Goal: Task Accomplishment & Management: Use online tool/utility

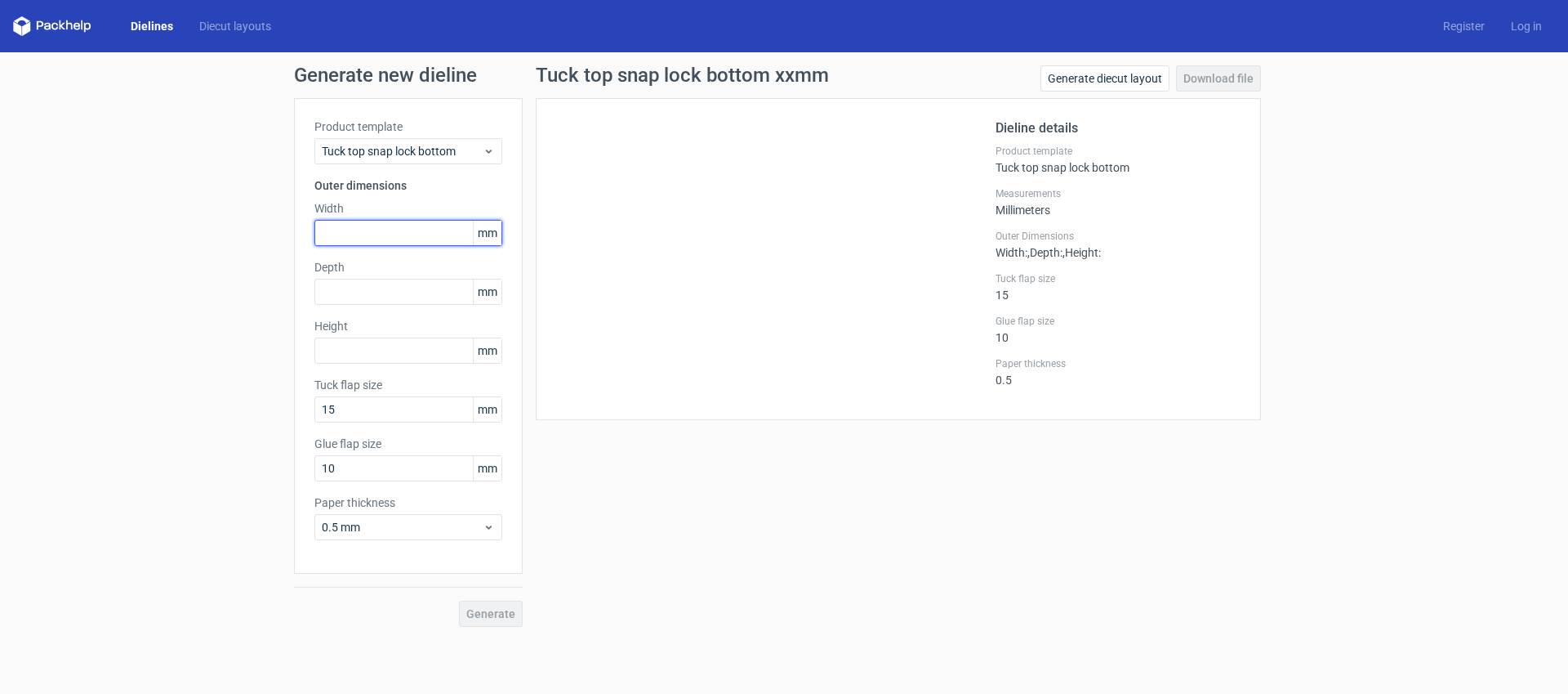
click at [415, 233] on input "text" at bounding box center [408, 233] width 188 height 26
click at [402, 163] on div "Tuck top snap lock bottom" at bounding box center [408, 151] width 188 height 26
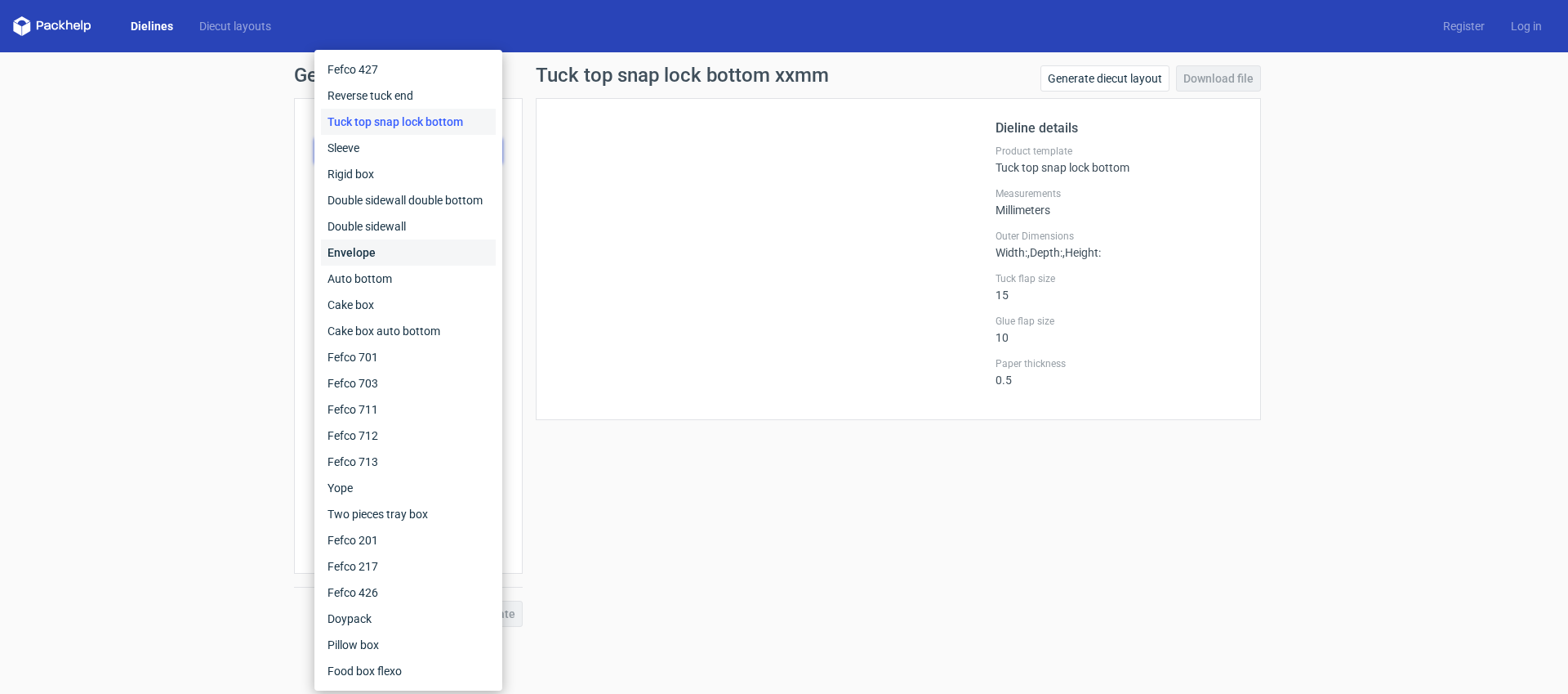
click at [427, 262] on div "Envelope" at bounding box center [408, 252] width 174 height 26
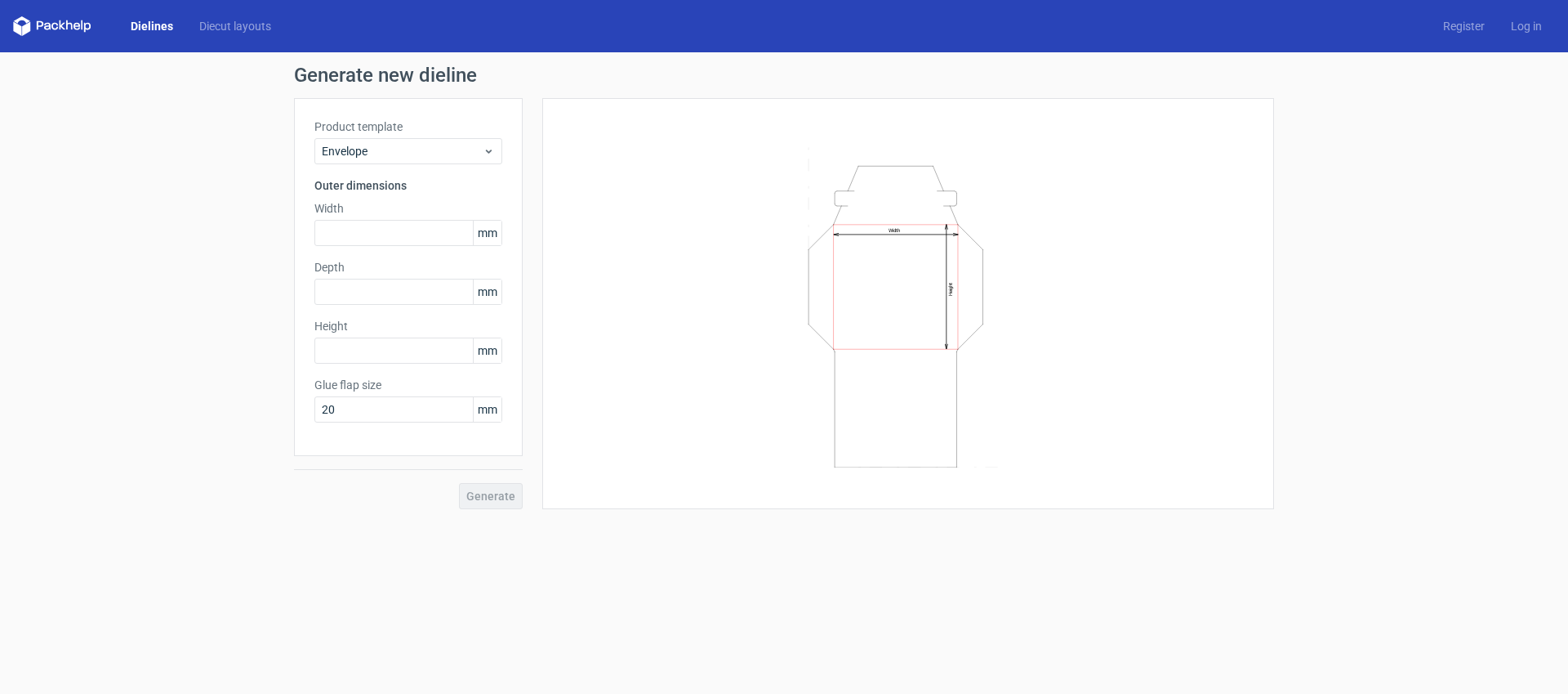
click at [954, 196] on icon "Width Height" at bounding box center [908, 304] width 491 height 327
click at [382, 215] on label "Width" at bounding box center [408, 208] width 188 height 16
click at [382, 235] on input "text" at bounding box center [408, 233] width 188 height 26
type input "150"
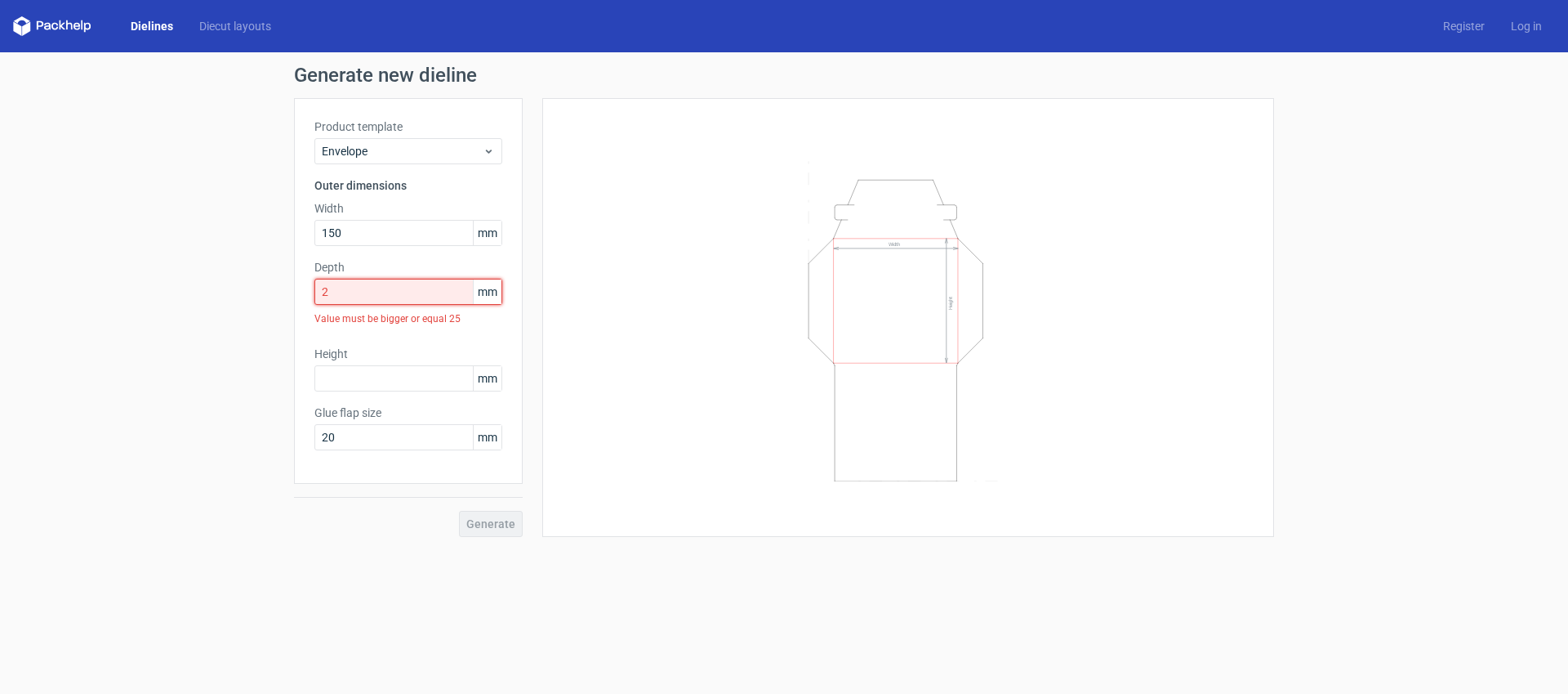
click at [355, 295] on input "2" at bounding box center [408, 291] width 188 height 26
drag, startPoint x: 368, startPoint y: 289, endPoint x: 191, endPoint y: 286, distance: 177.0
click at [194, 287] on div "Generate new dieline Product template Envelope Outer dimensions Width 150 mm De…" at bounding box center [784, 301] width 1568 height 498
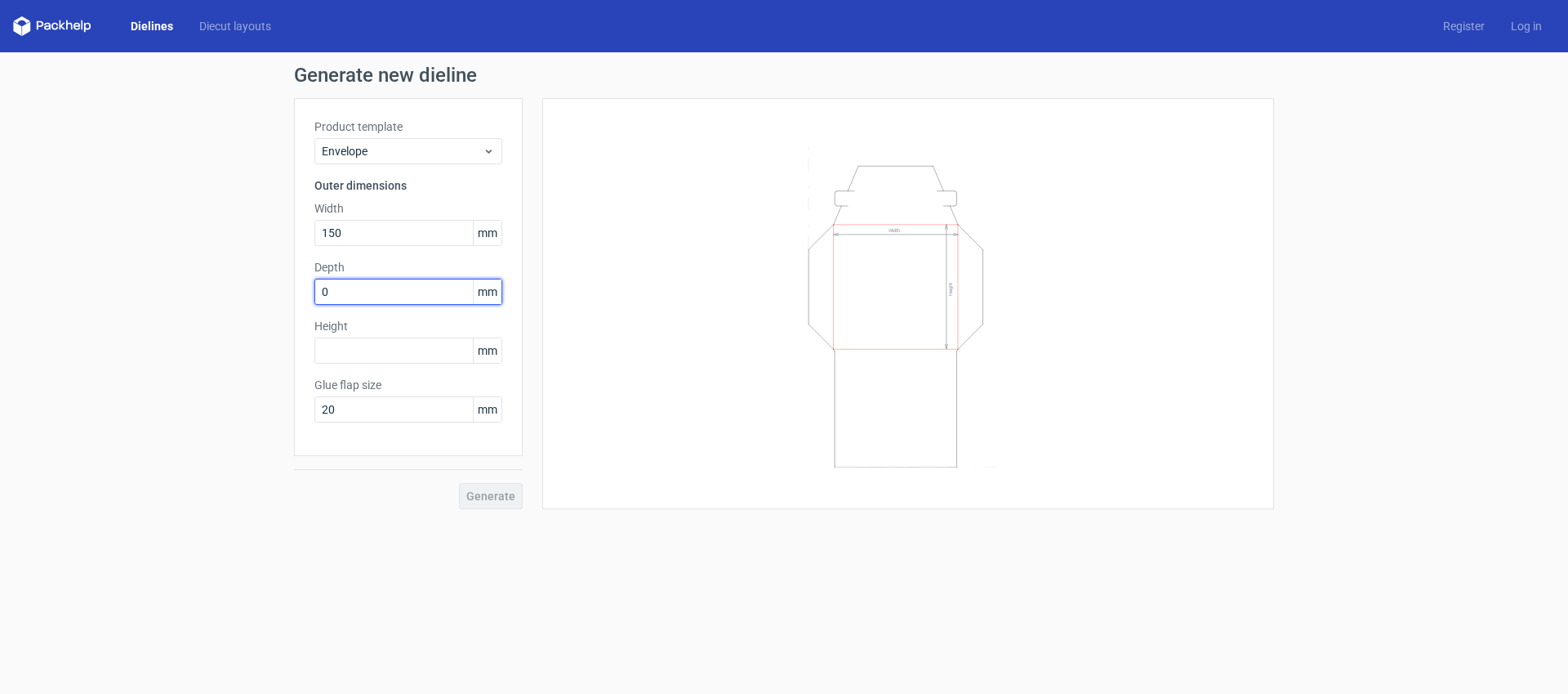
type input "0"
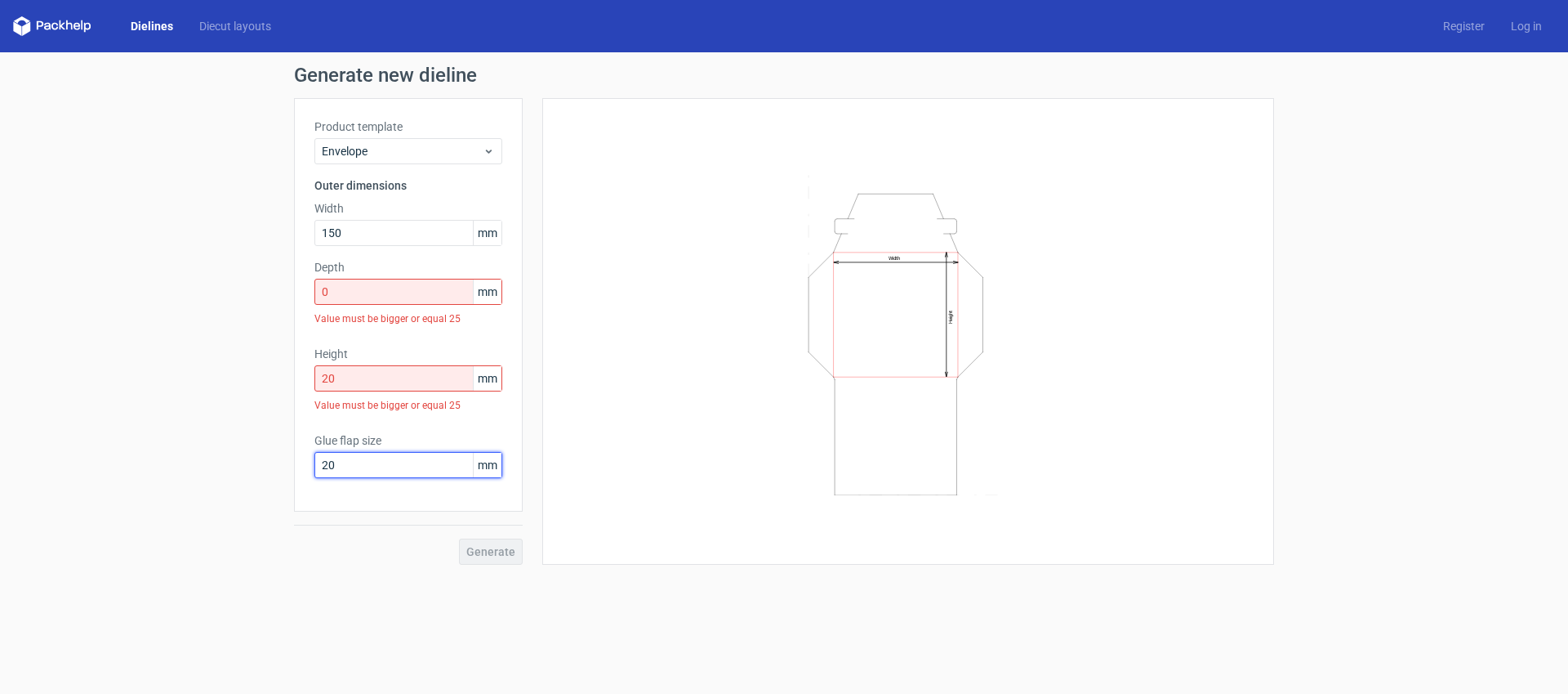
click at [380, 438] on div "Glue flap size 20 mm" at bounding box center [408, 455] width 188 height 46
drag, startPoint x: 351, startPoint y: 388, endPoint x: 269, endPoint y: 386, distance: 82.0
click at [269, 386] on div "Generate new dieline Product template Envelope Outer dimensions Width 150 mm De…" at bounding box center [784, 315] width 1568 height 525
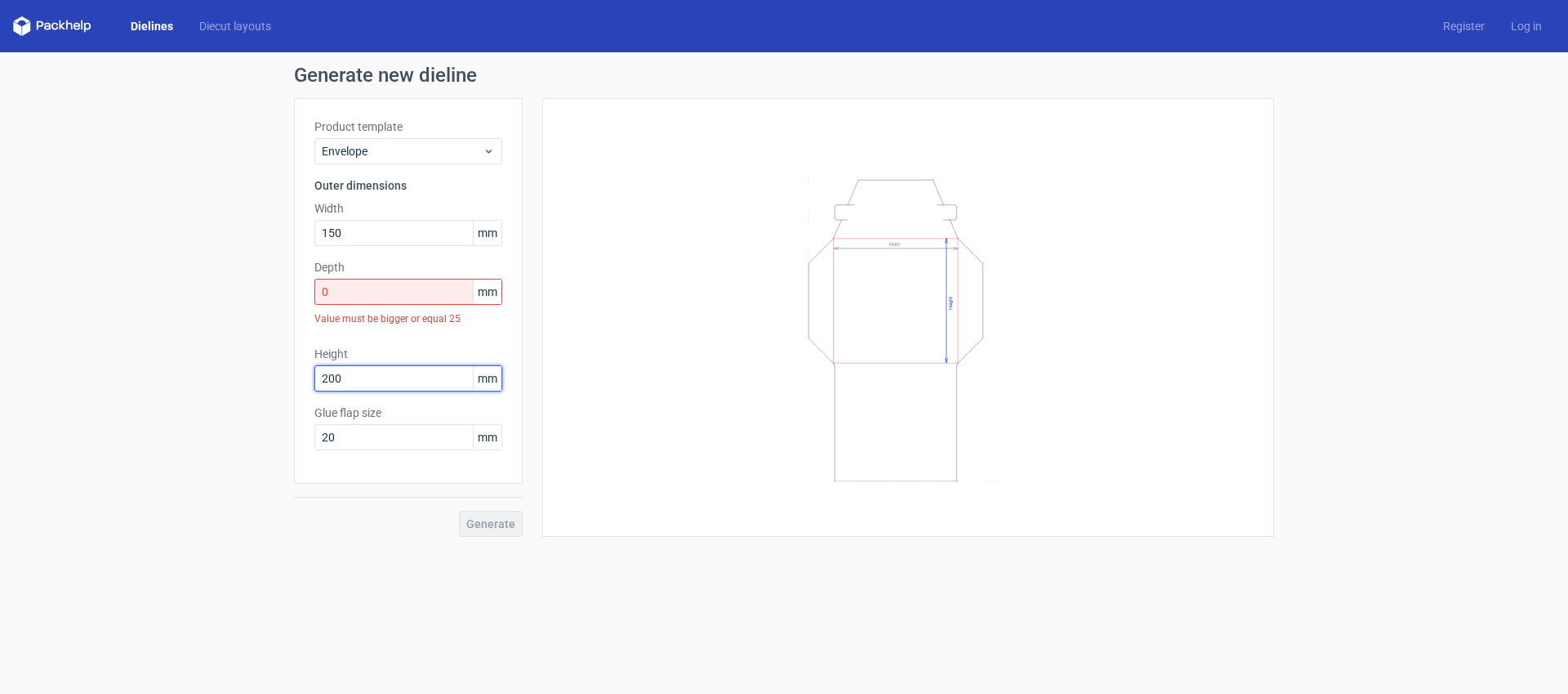
type input "200"
type input "30"
click at [506, 523] on div "Generate" at bounding box center [408, 511] width 229 height 54
click at [384, 292] on input "0" at bounding box center [408, 291] width 188 height 26
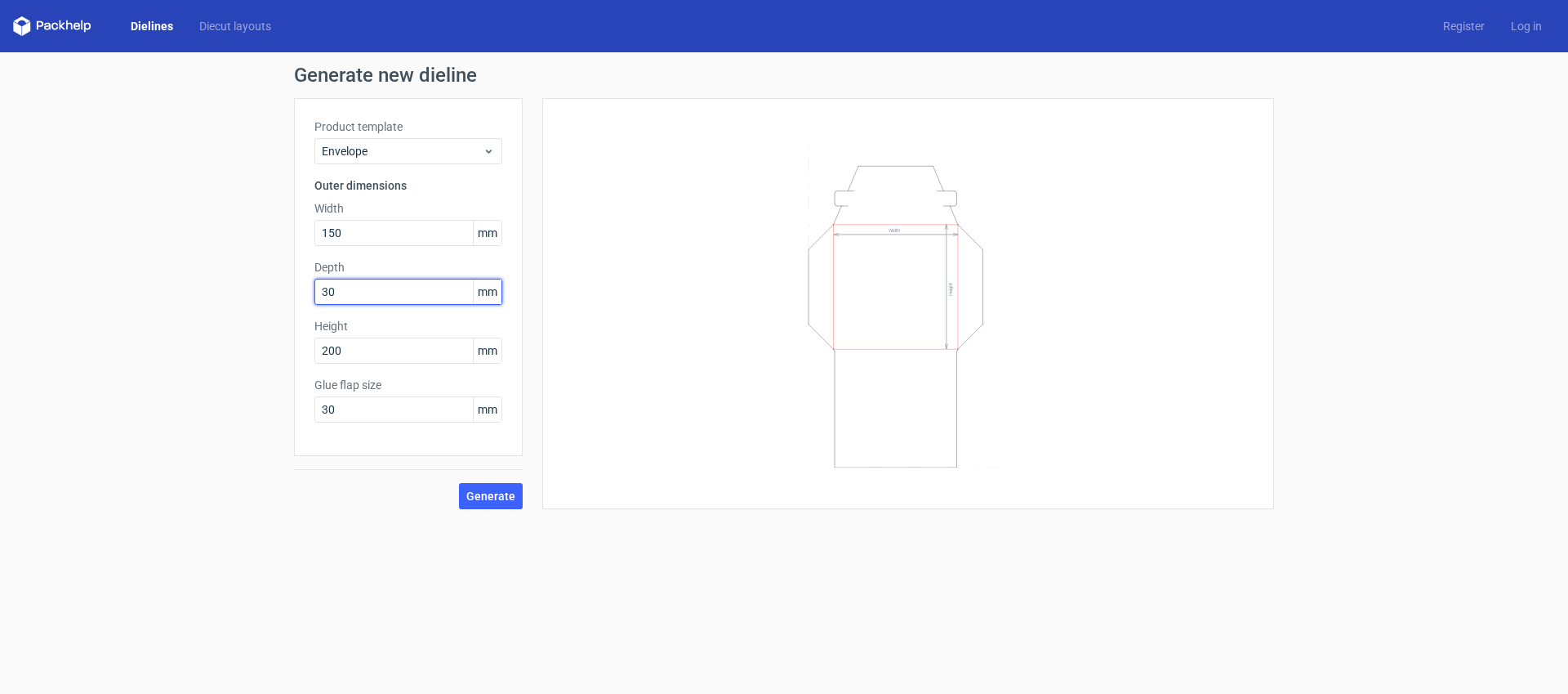
type input "30"
click at [496, 505] on button "Generate" at bounding box center [491, 496] width 63 height 26
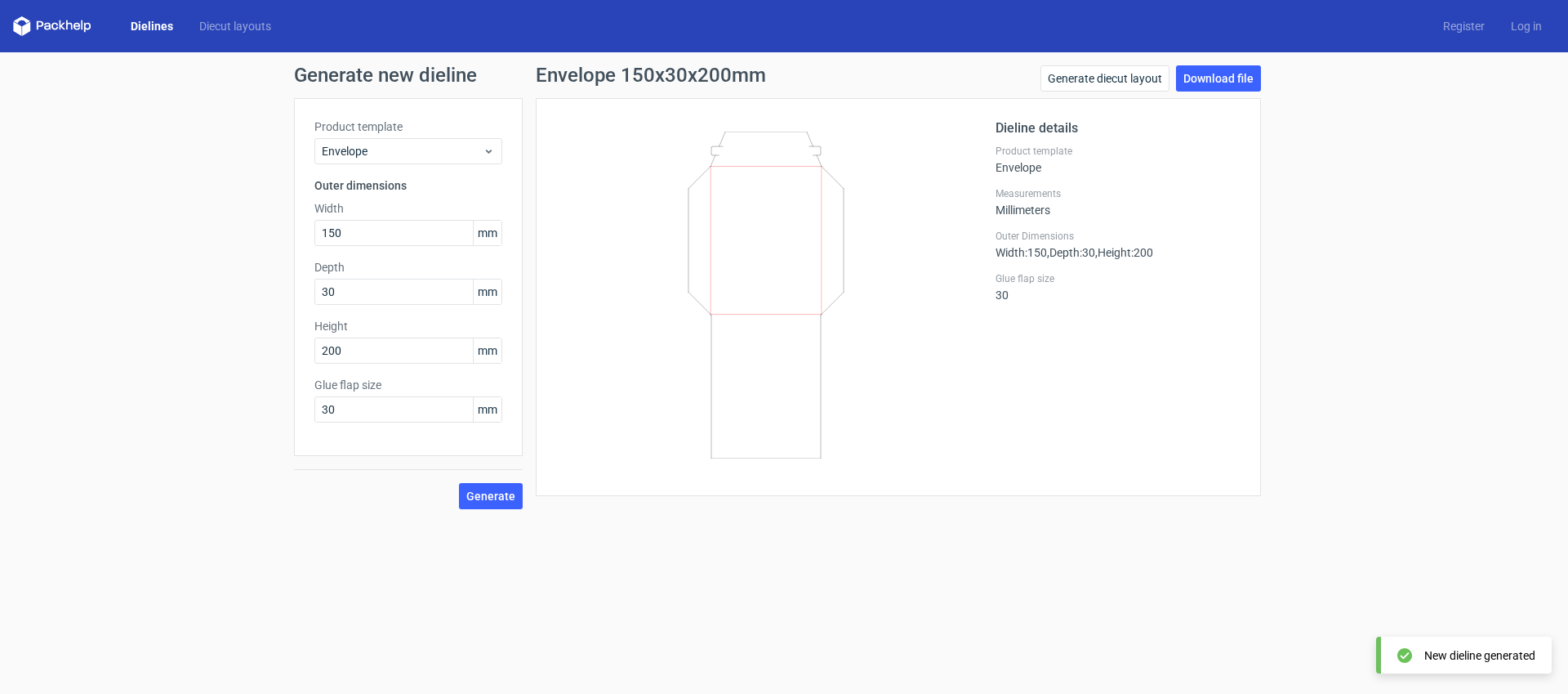
click at [820, 145] on icon at bounding box center [765, 295] width 393 height 327
click at [816, 150] on icon at bounding box center [765, 295] width 393 height 327
click at [816, 151] on icon at bounding box center [765, 295] width 393 height 327
click at [1220, 86] on link "Download file" at bounding box center [1219, 78] width 85 height 26
click at [1100, 77] on link "Generate diecut layout" at bounding box center [1105, 78] width 129 height 26
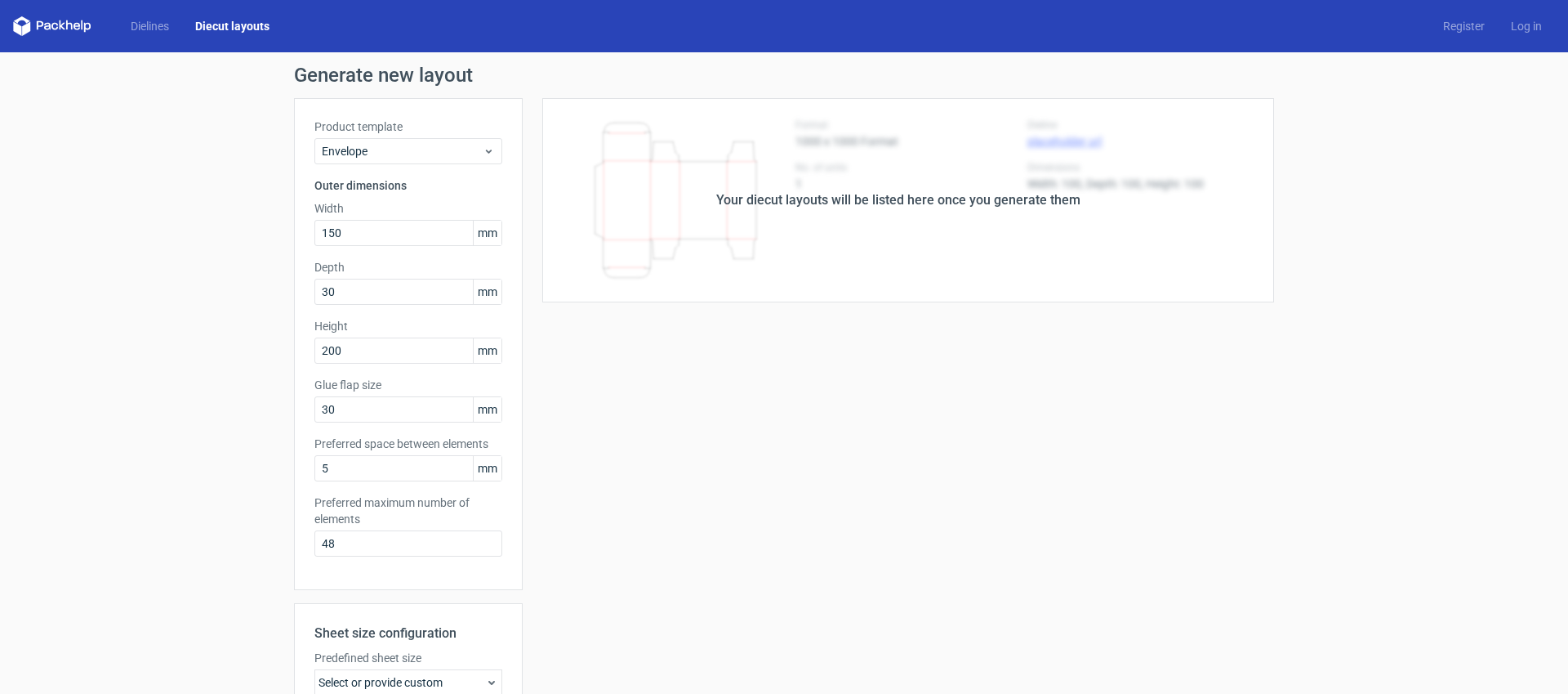
click at [894, 184] on div "Your diecut layouts will be listed here once you generate them" at bounding box center [898, 200] width 751 height 204
click at [698, 426] on div "Your diecut layouts will be listed here once you generate them Height Depth Wid…" at bounding box center [898, 512] width 751 height 828
click at [29, 20] on icon at bounding box center [52, 26] width 78 height 20
click at [168, 30] on link "Dielines" at bounding box center [150, 26] width 64 height 16
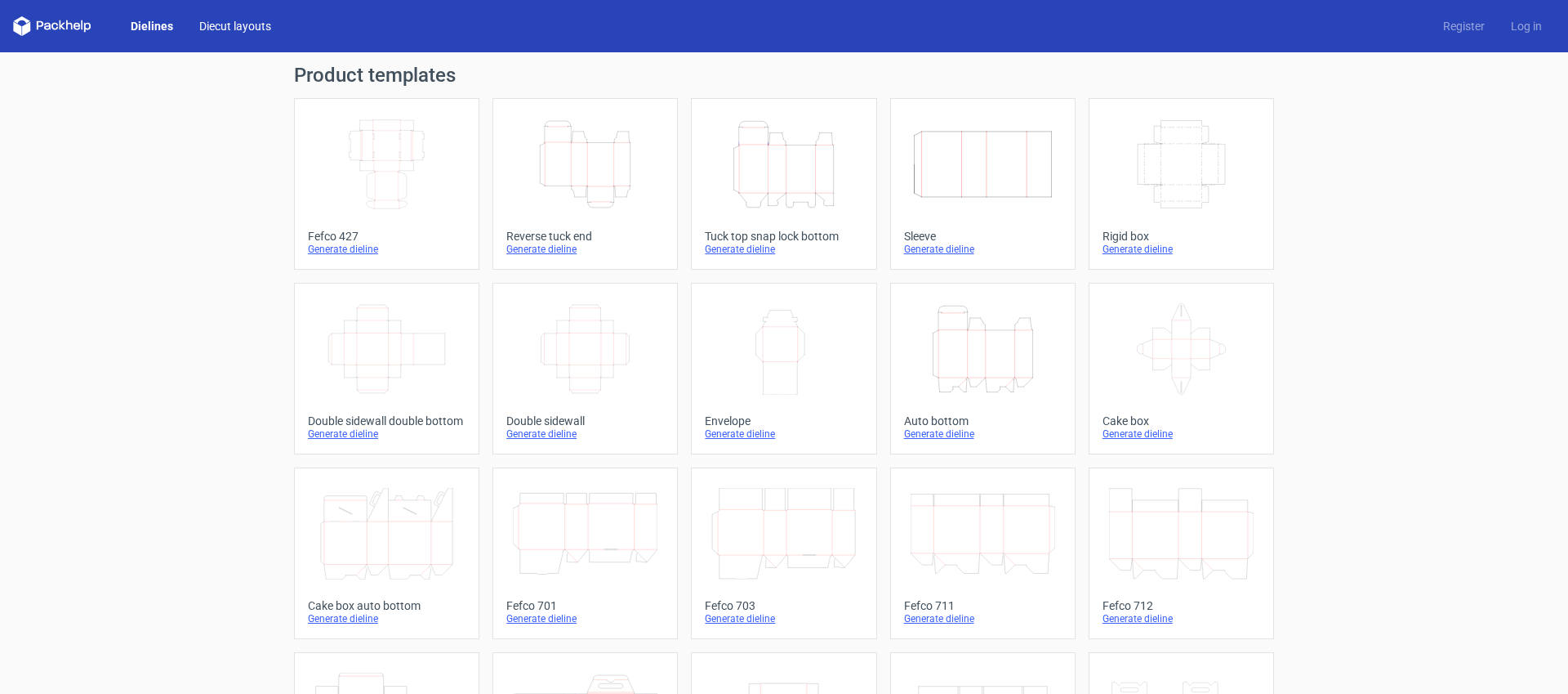
click at [241, 26] on link "Diecut layouts" at bounding box center [235, 26] width 98 height 16
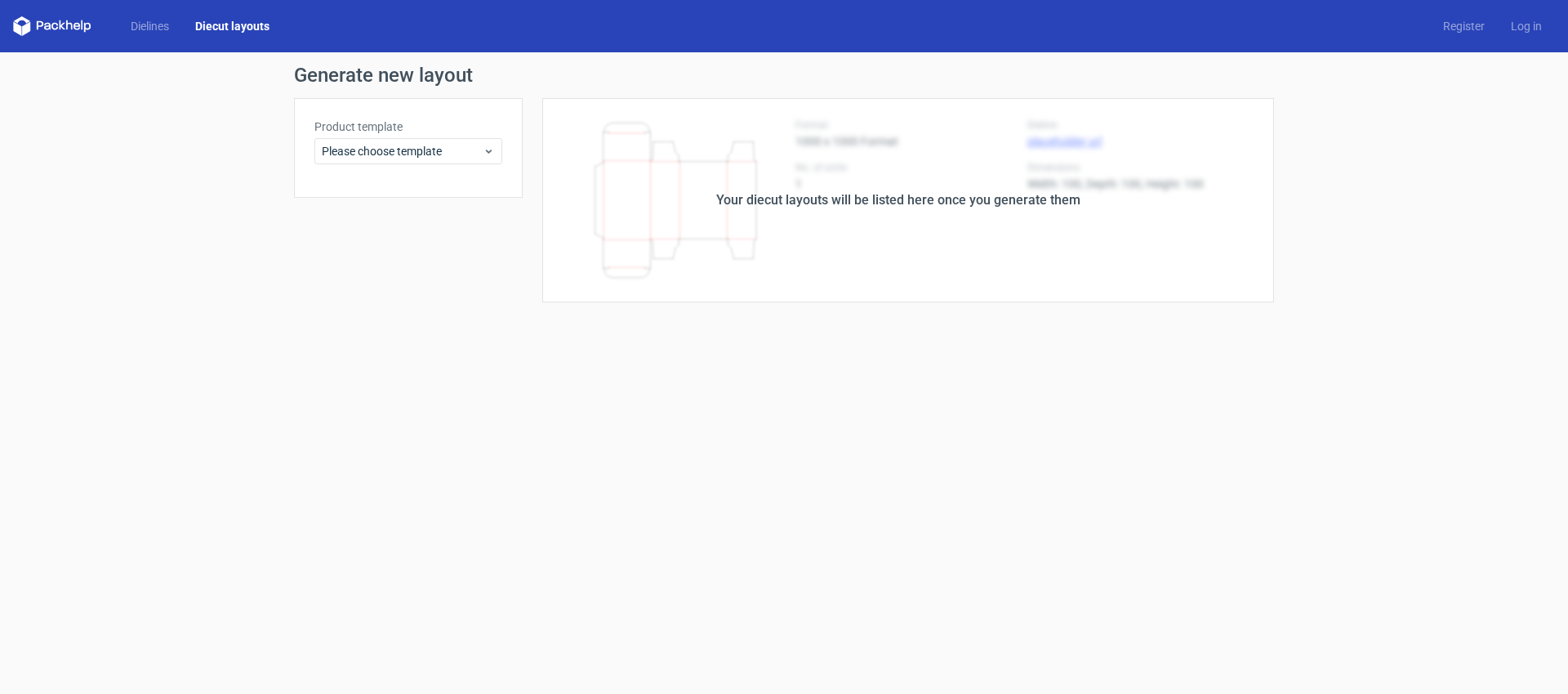
click at [133, 36] on div "Dielines Diecut layouts Register Log in" at bounding box center [784, 26] width 1568 height 53
click at [146, 29] on link "Dielines" at bounding box center [150, 26] width 64 height 16
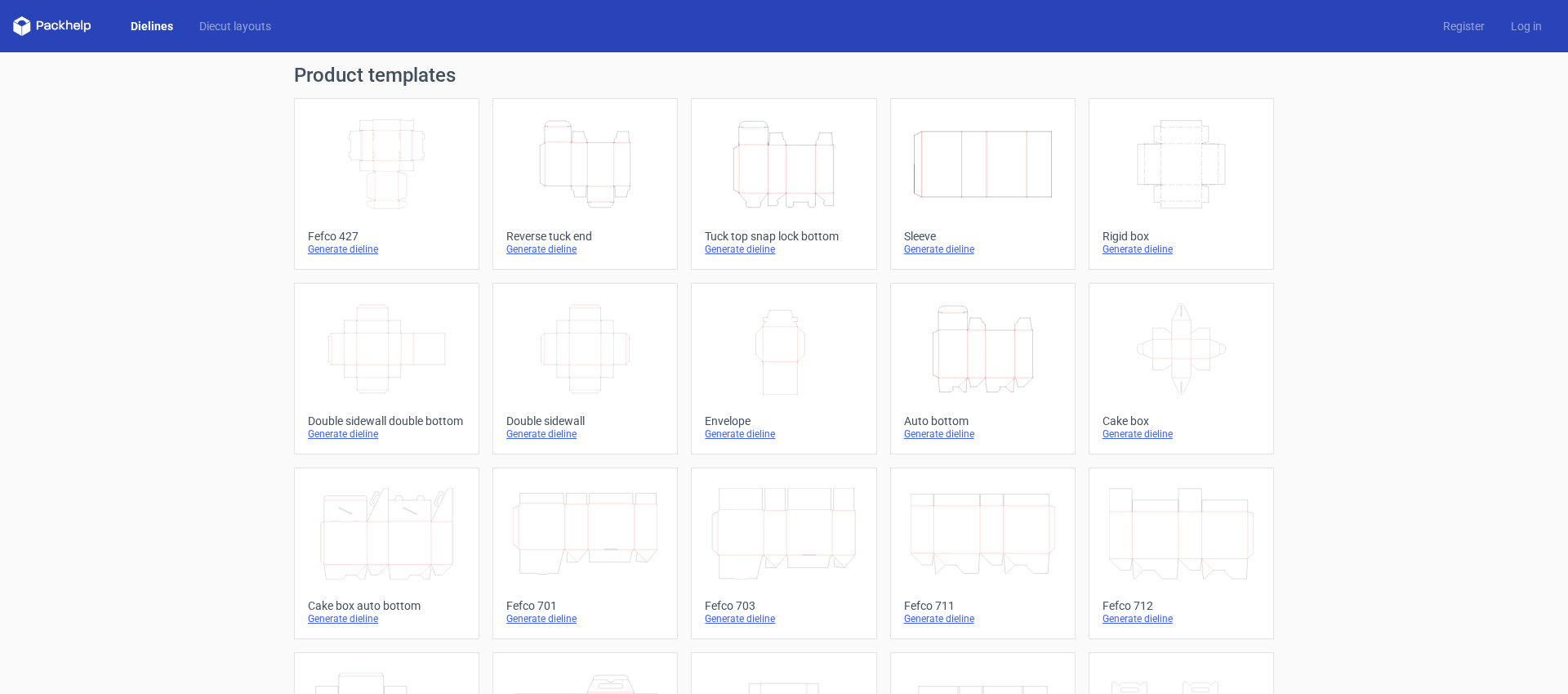
click at [425, 167] on icon "Width Depth Height" at bounding box center [387, 165] width 145 height 91
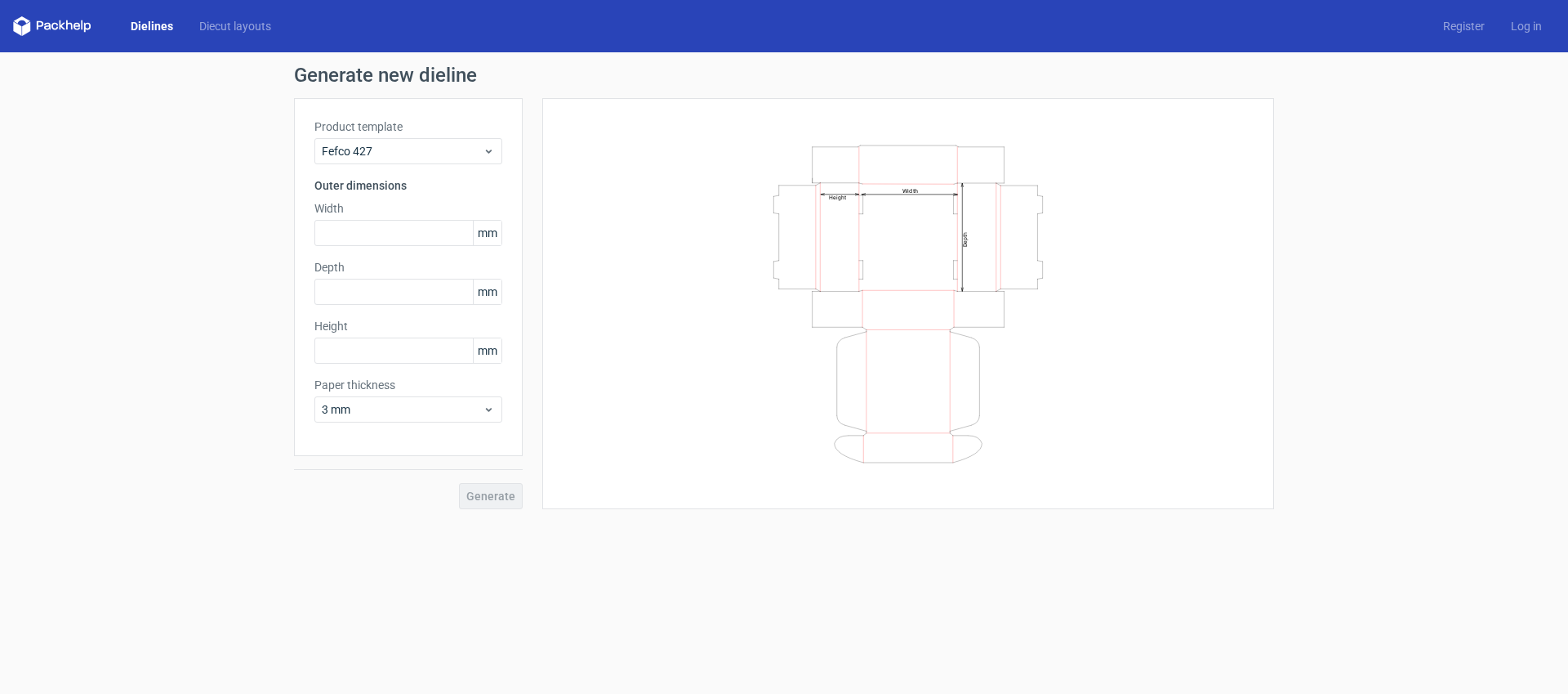
drag, startPoint x: 980, startPoint y: 232, endPoint x: 909, endPoint y: 385, distance: 168.7
click at [909, 385] on icon "Width Depth Height" at bounding box center [908, 304] width 491 height 327
click at [1197, 220] on div "Width Depth Height" at bounding box center [908, 303] width 691 height 370
click at [1006, 217] on icon "Width Depth Height" at bounding box center [908, 304] width 491 height 327
click at [1000, 221] on icon "Width Depth Height" at bounding box center [908, 304] width 491 height 327
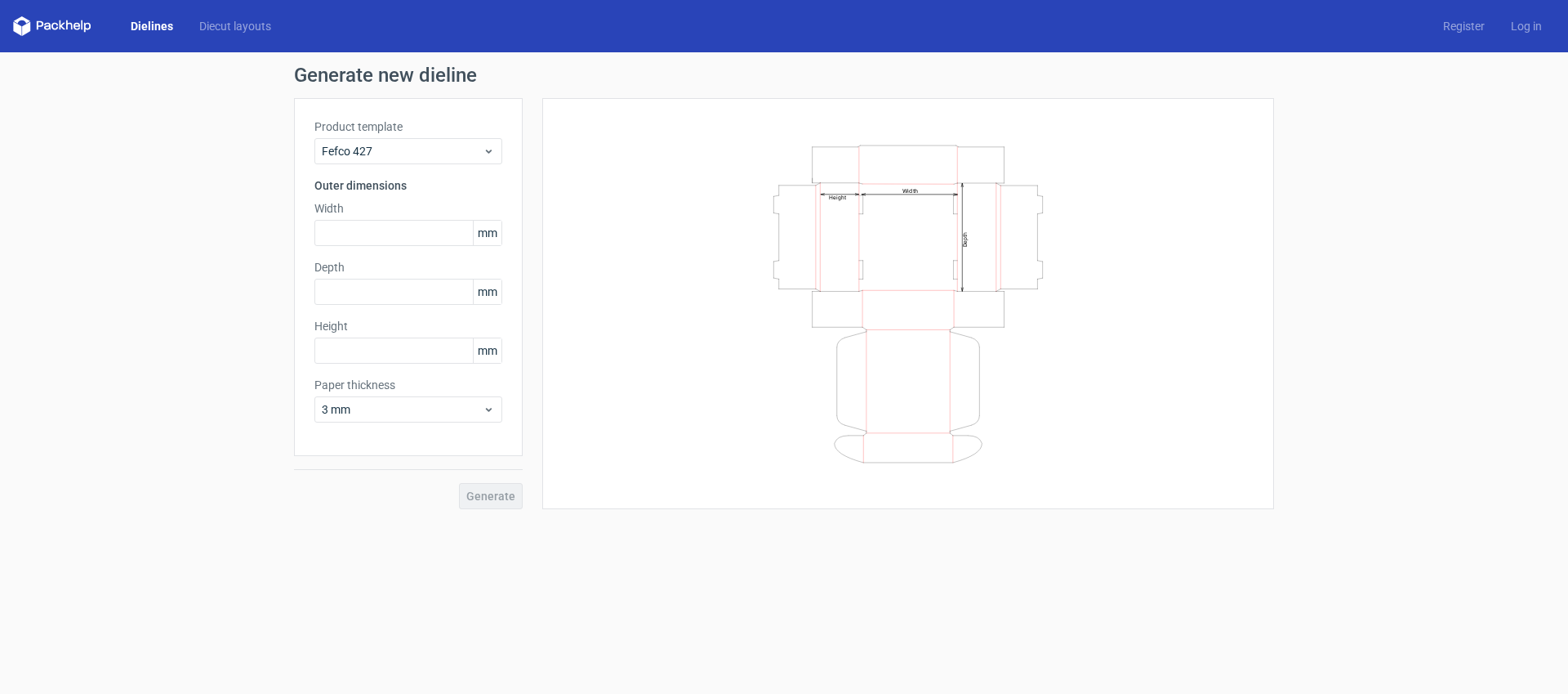
click at [1000, 221] on icon "Width Depth Height" at bounding box center [908, 304] width 491 height 327
click at [379, 233] on input "text" at bounding box center [408, 233] width 188 height 26
type input "300"
type input "100"
type input "50"
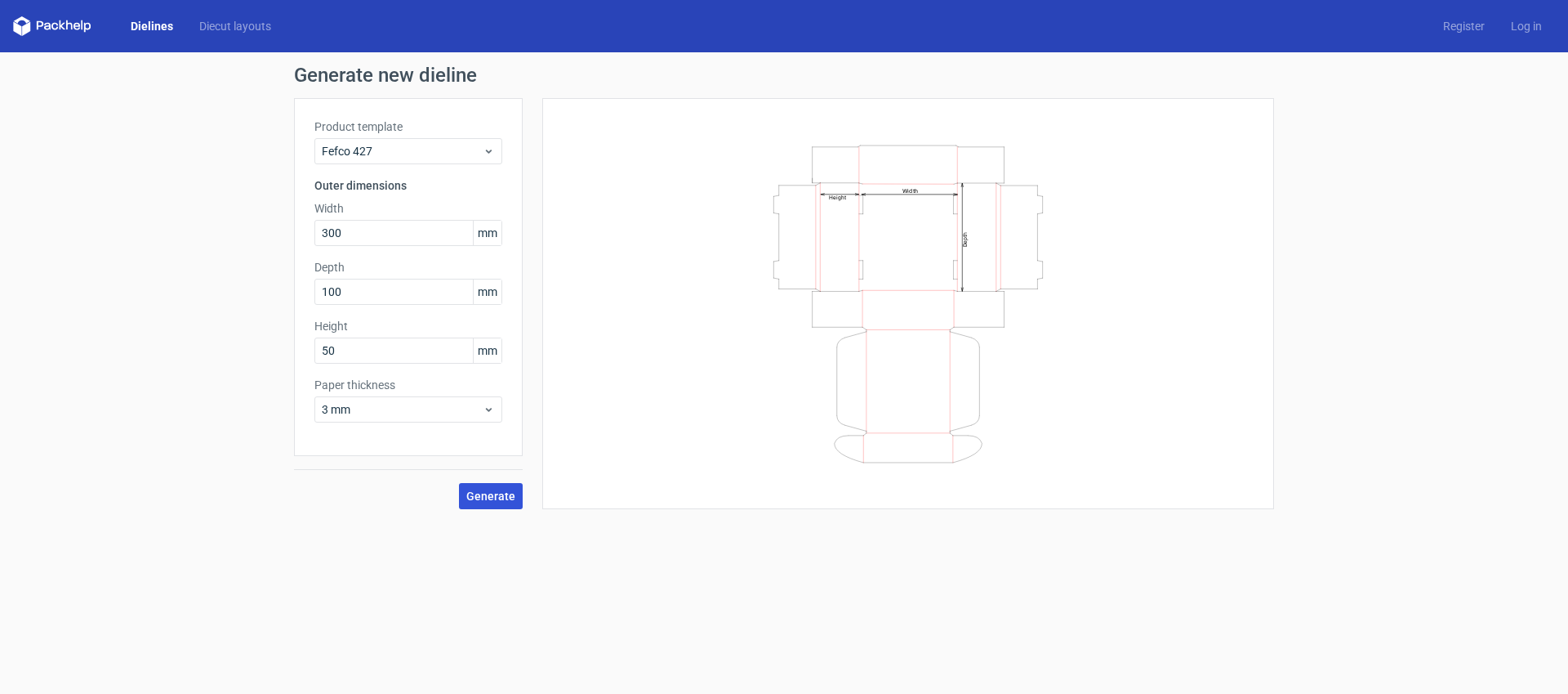
click at [474, 500] on span "Generate" at bounding box center [491, 497] width 49 height 12
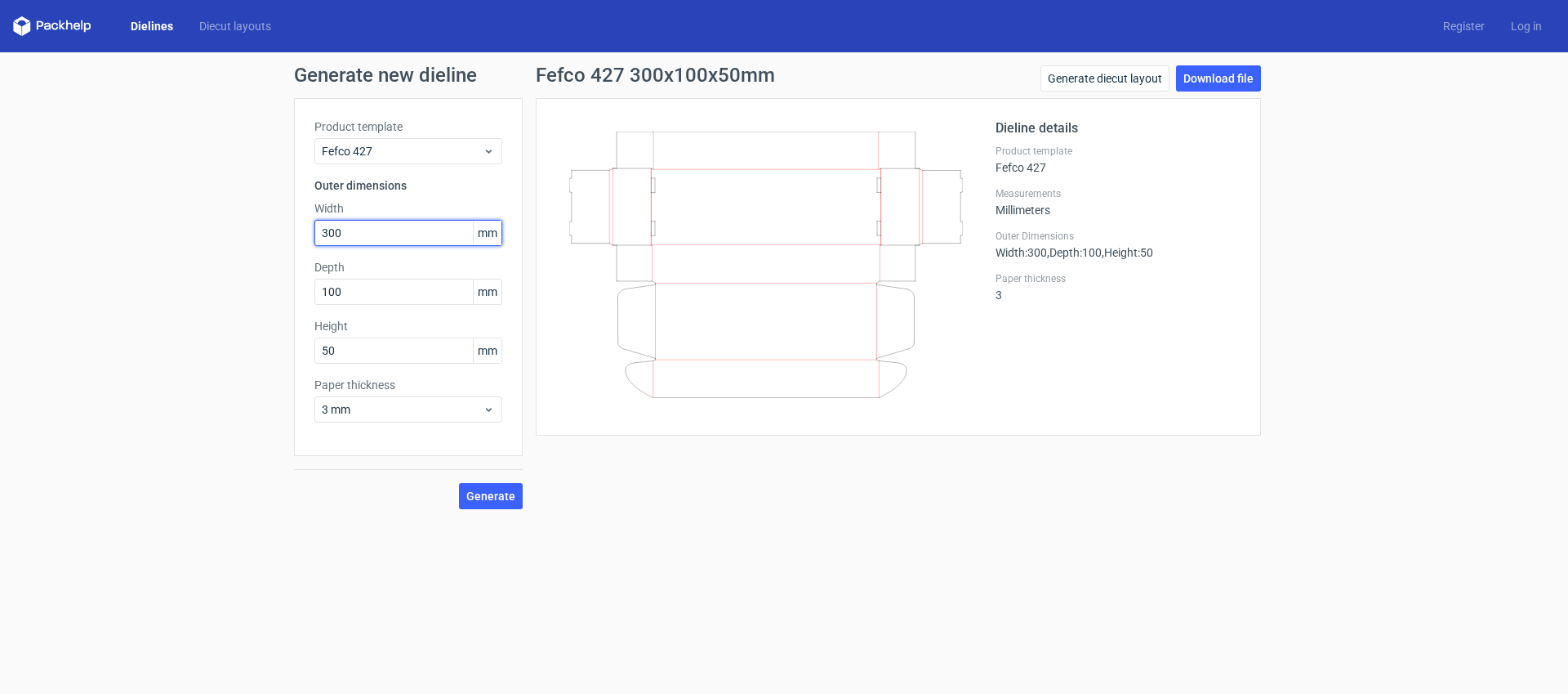
drag, startPoint x: 379, startPoint y: 235, endPoint x: 159, endPoint y: 236, distance: 220.0
click at [180, 237] on div "Generate new dieline Product template Fefco 427 Outer dimensions Width 300 mm D…" at bounding box center [784, 288] width 1568 height 470
type input "200"
click at [482, 501] on span "Generate" at bounding box center [491, 497] width 49 height 12
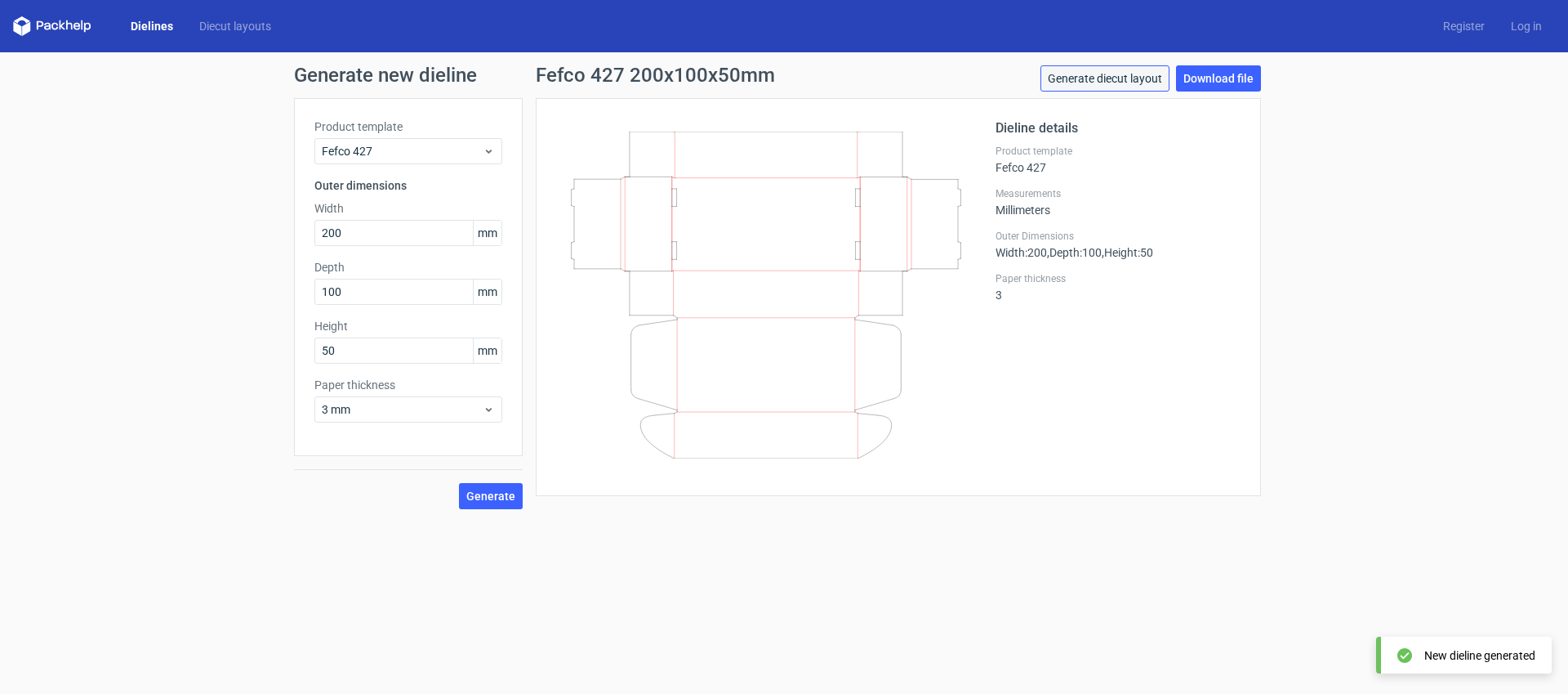
click at [1155, 80] on link "Generate diecut layout" at bounding box center [1105, 78] width 129 height 26
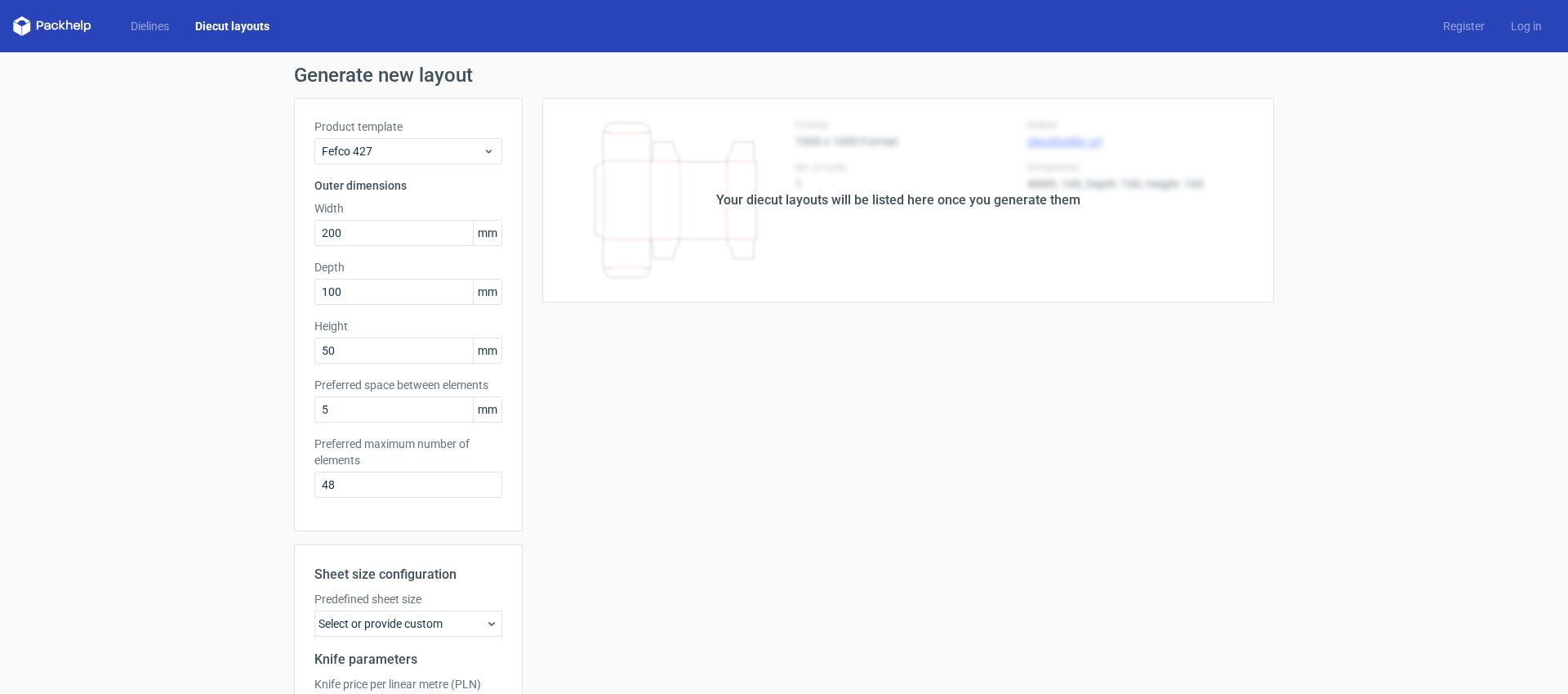
click at [962, 207] on div "Your diecut layouts will be listed here once you generate them" at bounding box center [899, 200] width 365 height 20
click at [907, 339] on div "Your diecut layouts will be listed here once you generate them Height Depth Wid…" at bounding box center [898, 483] width 751 height 769
click at [186, 113] on div "Generate new layout Product template Fefco 427 Outer dimensions Width 200 mm De…" at bounding box center [784, 466] width 1568 height 828
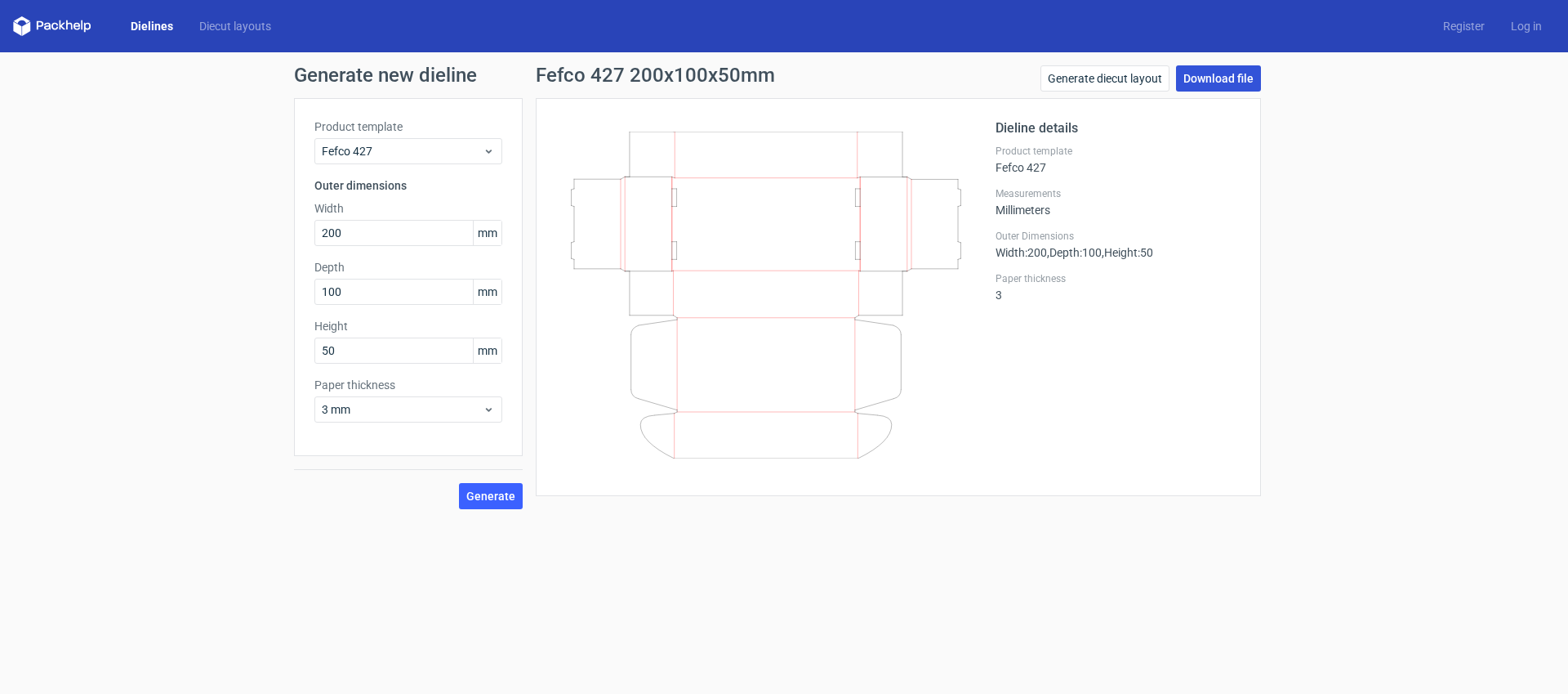
click at [1243, 81] on link "Download file" at bounding box center [1219, 78] width 85 height 26
click at [1117, 659] on form "Generate new dieline Product template Fefco 427 Outer dimensions Width 200 mm D…" at bounding box center [784, 373] width 1568 height 641
click at [1105, 638] on form "Generate new dieline Product template Fefco 427 Outer dimensions Width 200 mm D…" at bounding box center [784, 373] width 1568 height 641
click at [1103, 637] on form "Generate new dieline Product template Fefco 427 Outer dimensions Width 200 mm D…" at bounding box center [784, 373] width 1568 height 641
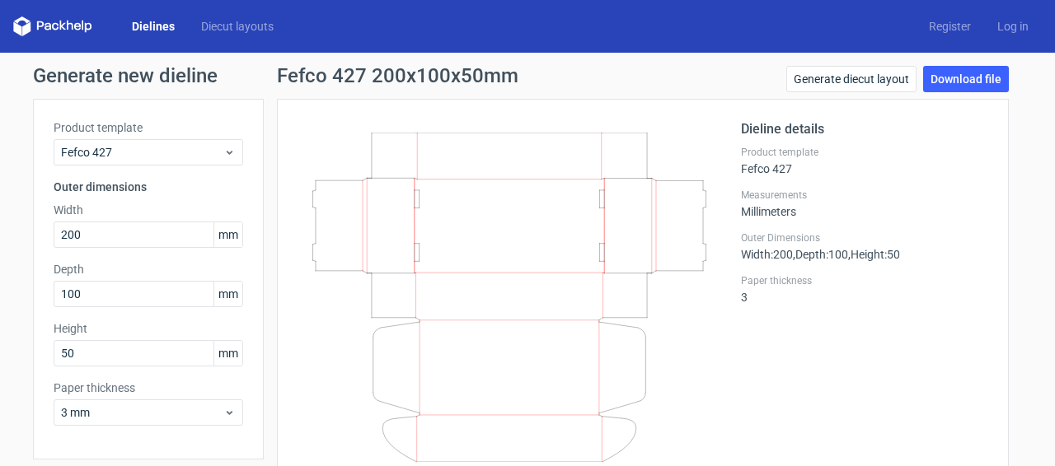
drag, startPoint x: 704, startPoint y: 261, endPoint x: 681, endPoint y: 228, distance: 40.2
click at [682, 228] on div at bounding box center [519, 300] width 443 height 360
drag, startPoint x: 582, startPoint y: 247, endPoint x: 599, endPoint y: 200, distance: 50.1
click at [599, 201] on icon at bounding box center [509, 298] width 397 height 330
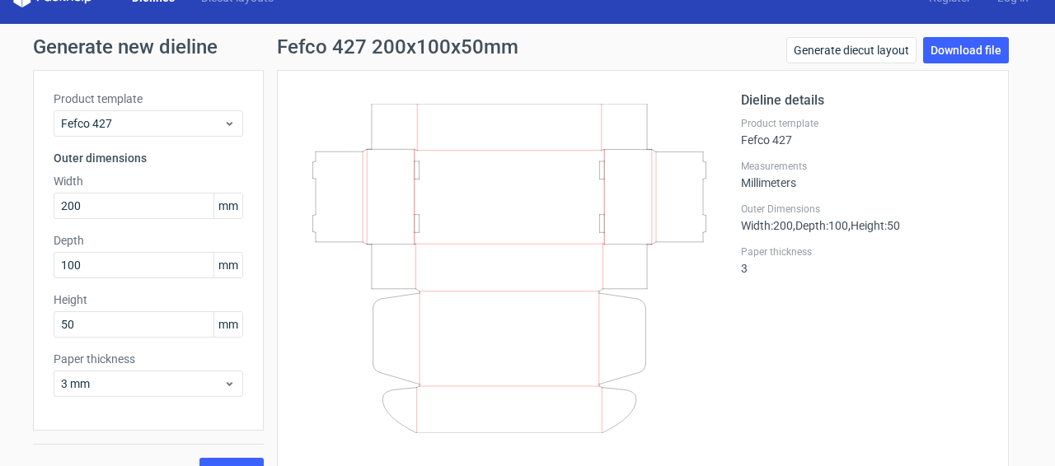
scroll to position [59, 0]
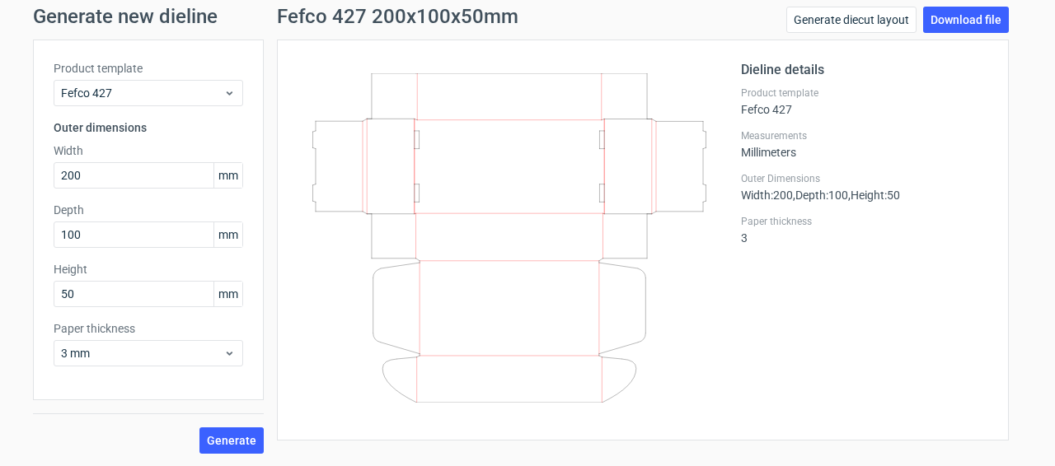
click at [373, 20] on h1 "Fefco 427 200x100x50mm" at bounding box center [397, 17] width 241 height 20
drag, startPoint x: 290, startPoint y: 21, endPoint x: 381, endPoint y: 13, distance: 91.0
click at [381, 13] on h1 "Fefco 427 200x100x50mm" at bounding box center [397, 17] width 241 height 20
click at [142, 31] on div "Generate new dieline Product template Fefco 427 Outer dimensions Width 200 mm D…" at bounding box center [527, 231] width 989 height 448
click at [185, 101] on div "Fefco 427" at bounding box center [149, 93] width 190 height 26
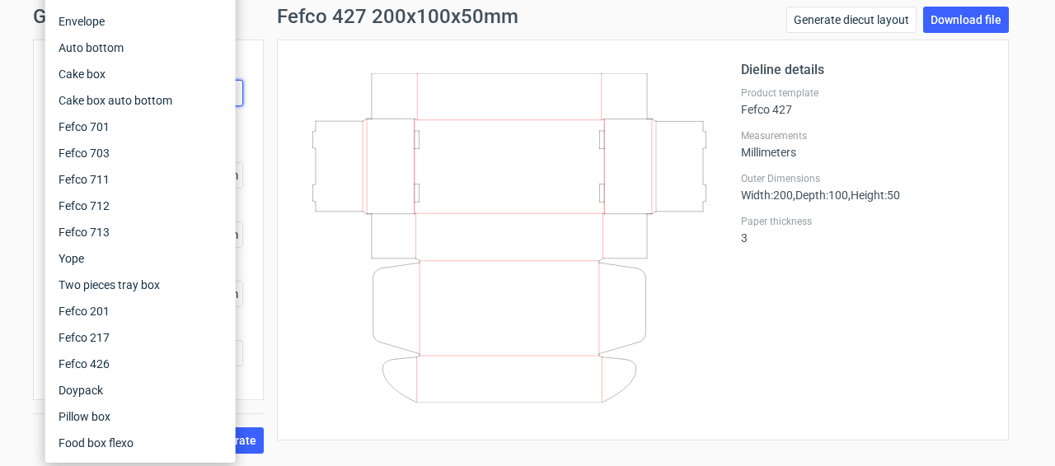
click at [464, 57] on div "Dieline details Product template Fefco 427 Measurements Millimeters Outer Dimen…" at bounding box center [643, 240] width 732 height 401
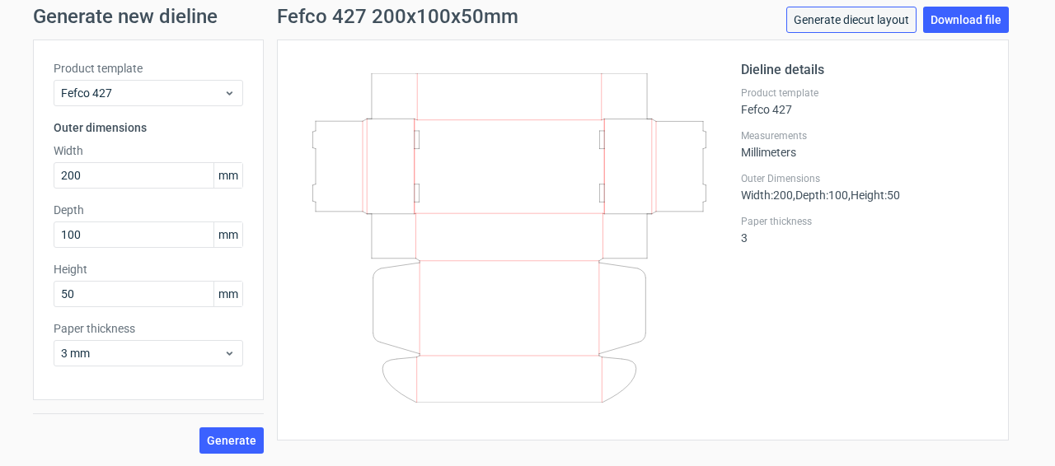
click at [863, 21] on link "Generate diecut layout" at bounding box center [851, 20] width 130 height 26
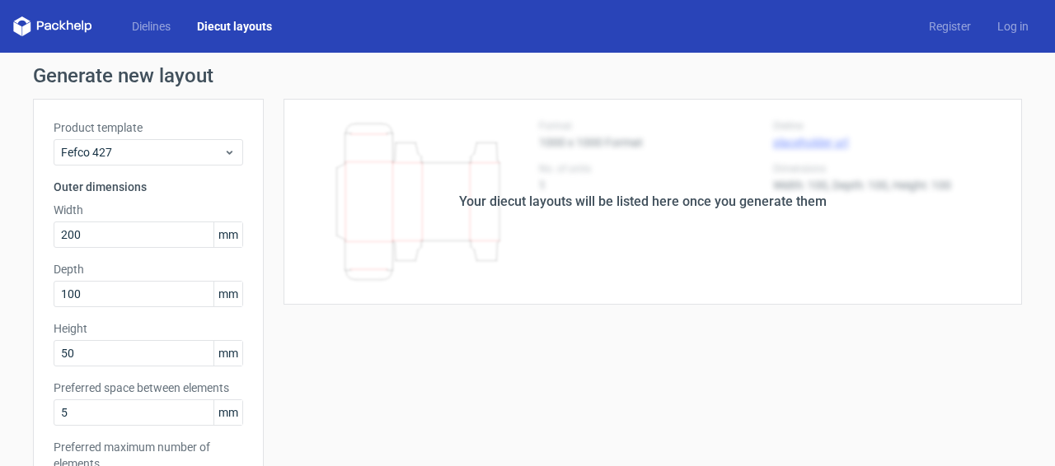
click at [675, 183] on div "Your diecut layouts will be listed here once you generate them" at bounding box center [643, 202] width 758 height 206
click at [985, 29] on link "Log in" at bounding box center [1013, 26] width 58 height 16
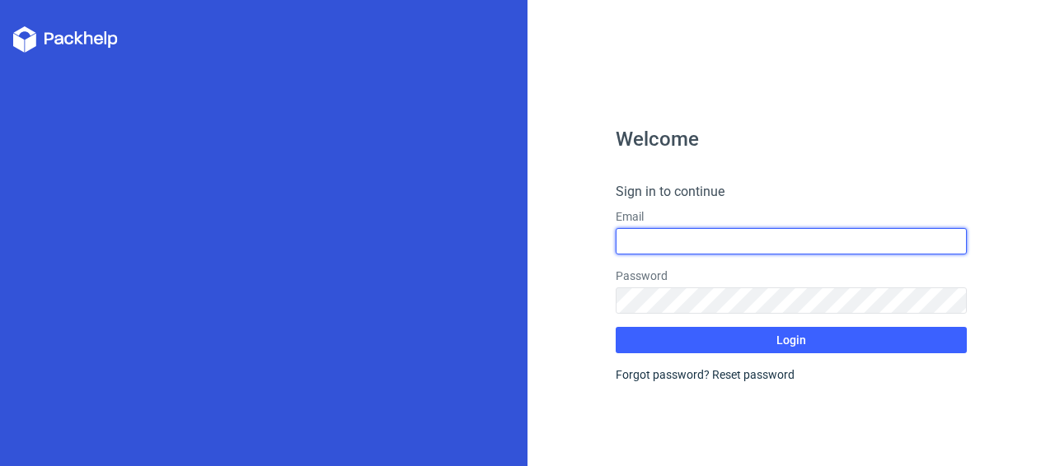
click at [658, 237] on input "text" at bounding box center [792, 241] width 352 height 26
type input "[EMAIL_ADDRESS][DOMAIN_NAME]"
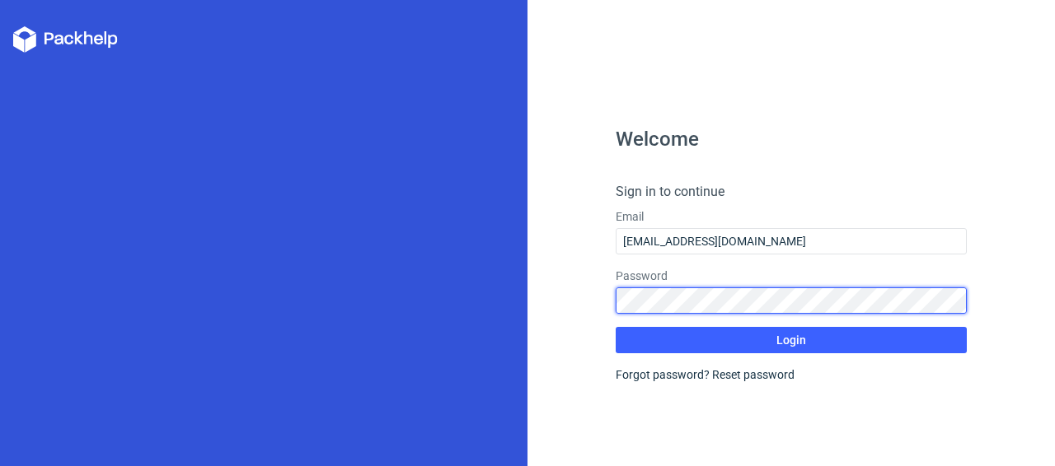
click at [616, 327] on button "Login" at bounding box center [792, 340] width 352 height 26
click at [600, 302] on div "Welcome Sign in to continue Email [EMAIL_ADDRESS][DOMAIN_NAME] Password Login F…" at bounding box center [790, 233] width 527 height 466
click at [616, 327] on button "Login" at bounding box center [792, 340] width 352 height 26
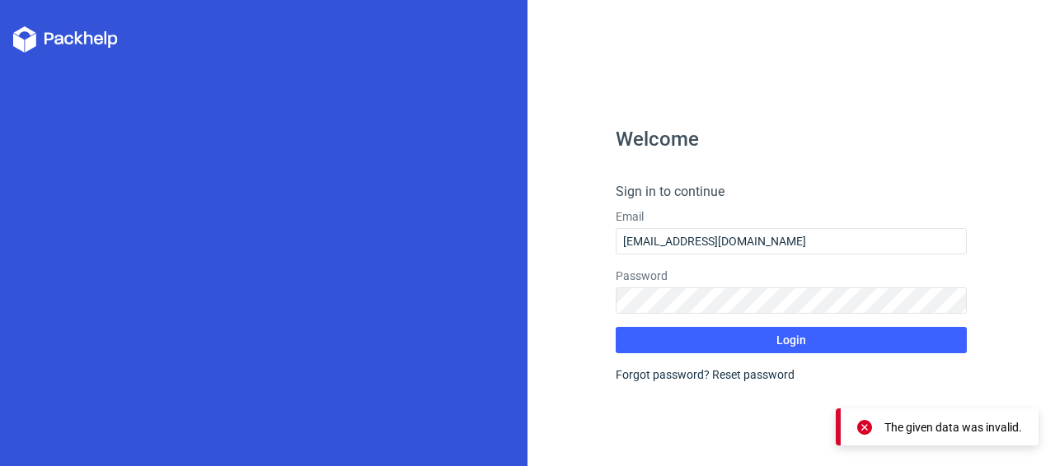
click at [648, 377] on div "Forgot password? Reset password" at bounding box center [792, 375] width 352 height 16
click at [719, 376] on link "Reset password" at bounding box center [753, 374] width 82 height 13
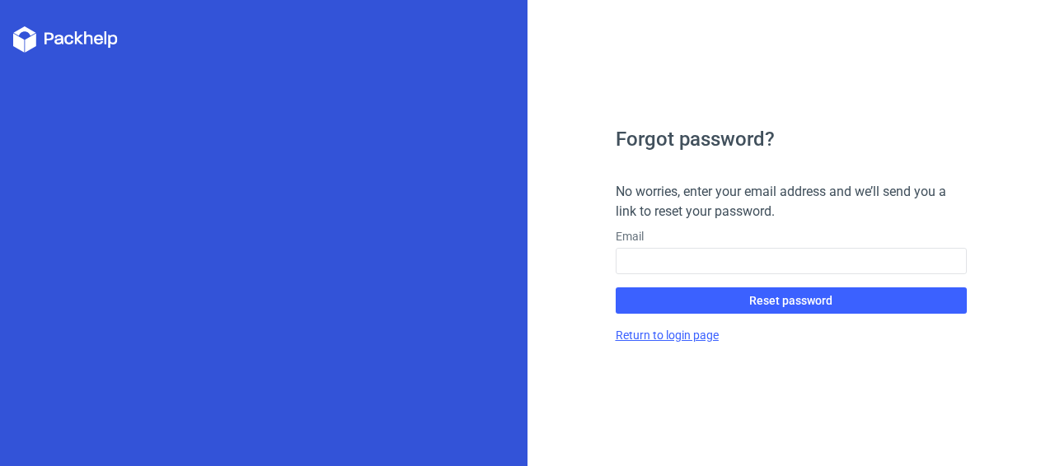
click at [687, 338] on link "Return to login page" at bounding box center [667, 335] width 103 height 13
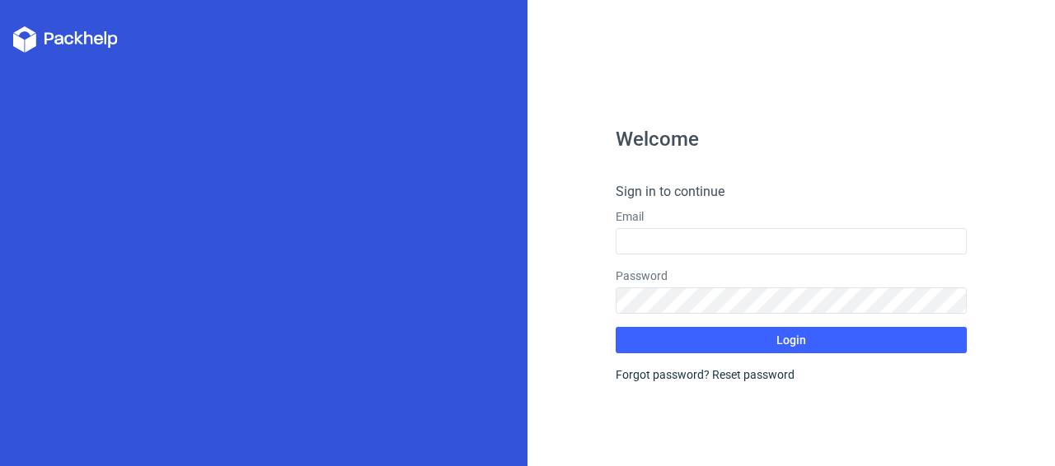
click at [676, 377] on div "Forgot password? Reset password" at bounding box center [792, 375] width 352 height 16
click at [738, 377] on link "Reset password" at bounding box center [753, 374] width 82 height 13
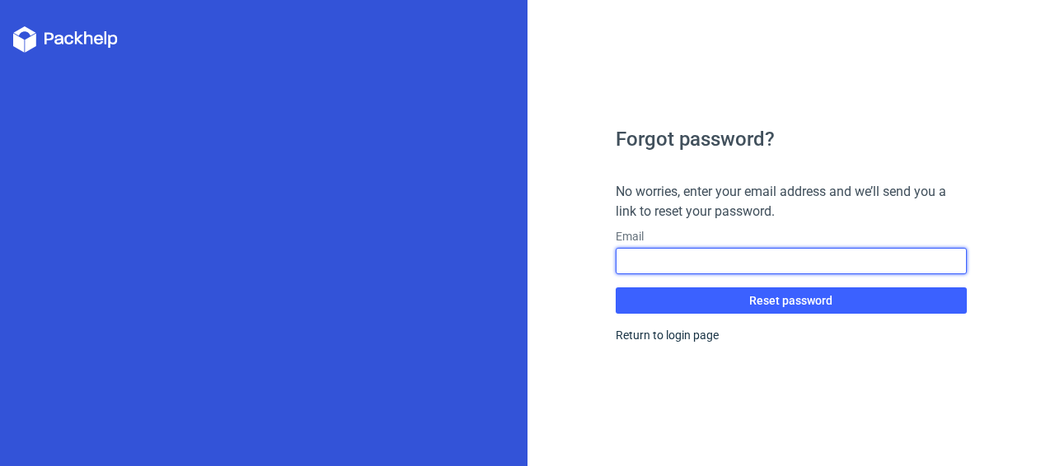
click at [653, 265] on input "text" at bounding box center [792, 261] width 352 height 26
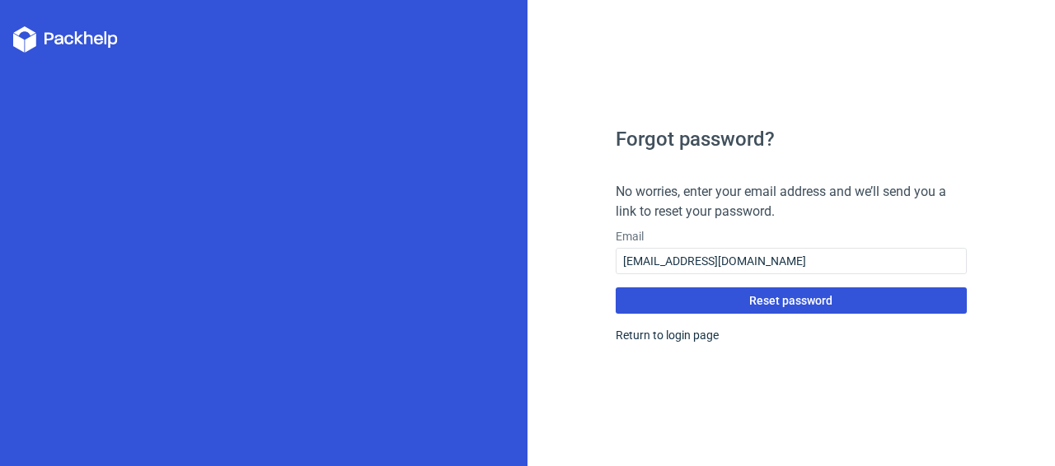
click at [753, 301] on span "Reset password" at bounding box center [790, 301] width 83 height 12
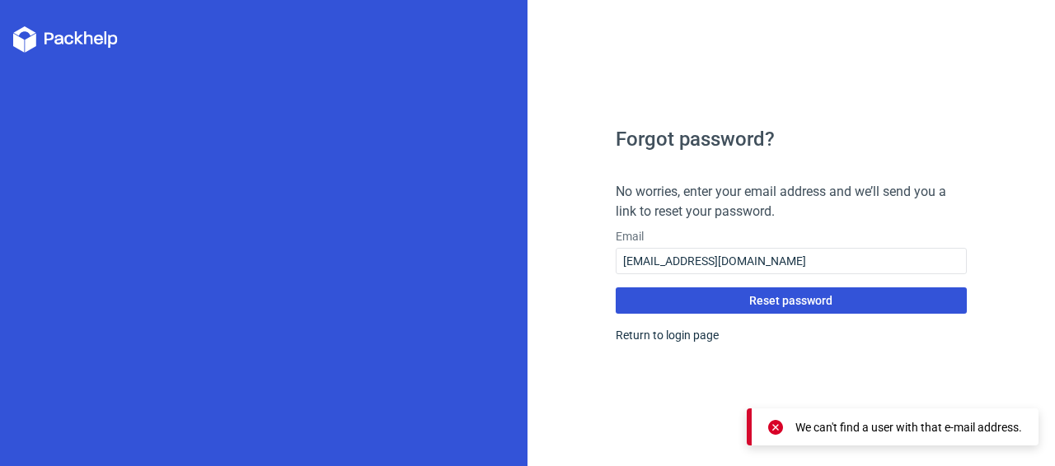
click at [715, 293] on button "Reset password" at bounding box center [792, 301] width 352 height 26
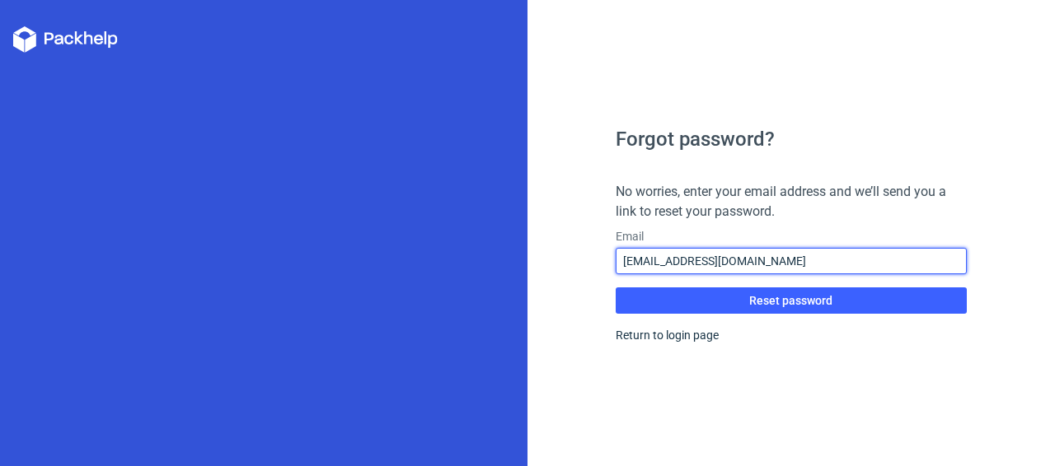
drag, startPoint x: 689, startPoint y: 262, endPoint x: 659, endPoint y: 262, distance: 29.7
click at [659, 262] on input "[EMAIL_ADDRESS][DOMAIN_NAME]" at bounding box center [792, 261] width 352 height 26
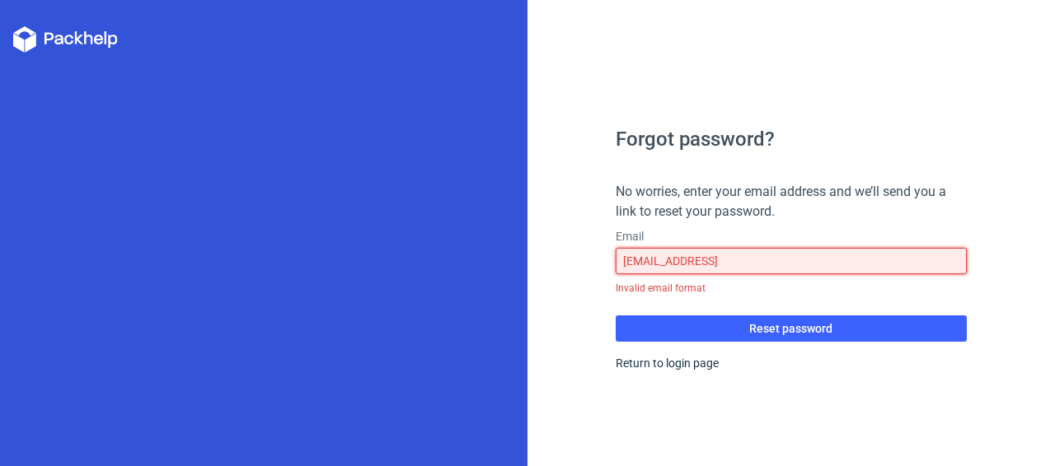
drag, startPoint x: 737, startPoint y: 260, endPoint x: 841, endPoint y: 263, distance: 103.9
click at [834, 262] on input "[EMAIL_ADDRESS]" at bounding box center [792, 261] width 352 height 26
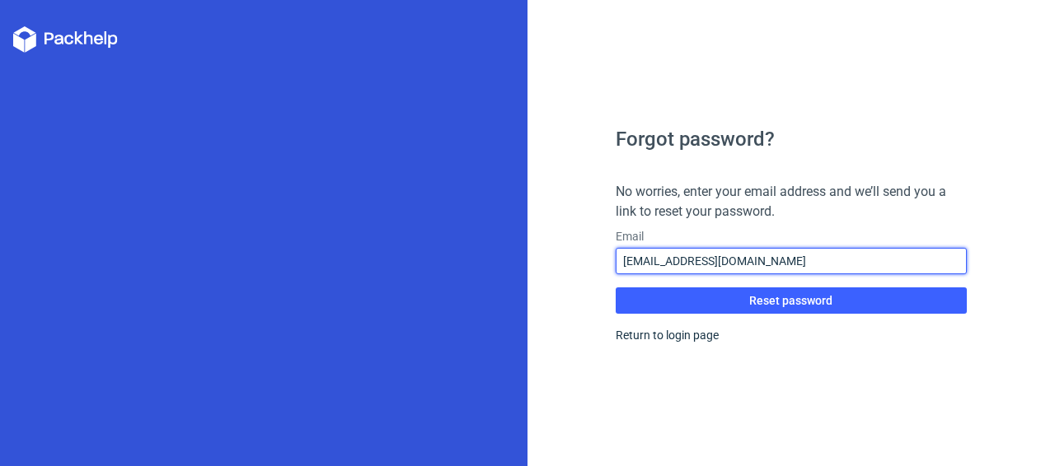
drag, startPoint x: 673, startPoint y: 260, endPoint x: 682, endPoint y: 260, distance: 9.1
click at [682, 260] on input "[EMAIL_ADDRESS][DOMAIN_NAME]" at bounding box center [792, 261] width 352 height 26
click at [672, 262] on input "[EMAIL_ADDRESS][DOMAIN_NAME]" at bounding box center [792, 261] width 352 height 26
click at [666, 262] on input "[EMAIL_ADDRESS][DOMAIN_NAME]" at bounding box center [792, 261] width 352 height 26
click at [669, 261] on input "[EMAIL_ADDRESS][DOMAIN_NAME]" at bounding box center [792, 261] width 352 height 26
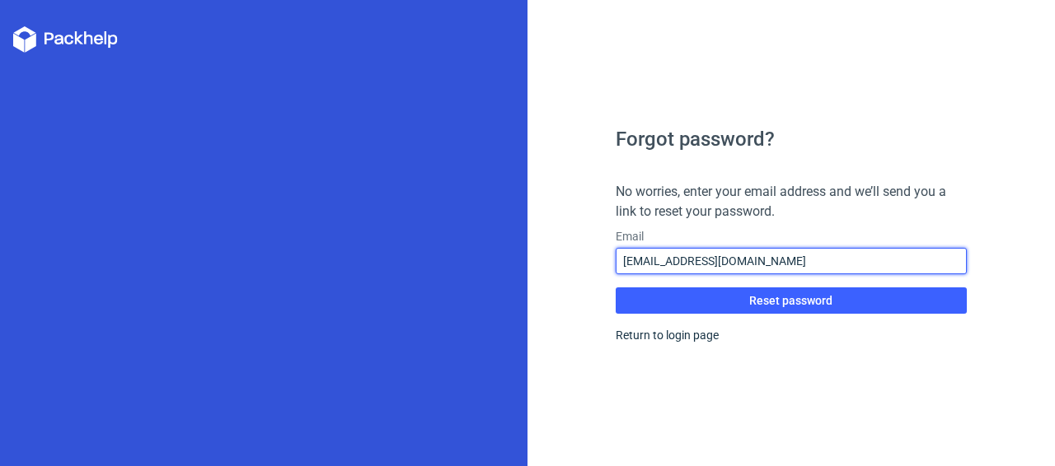
click at [673, 261] on input "[EMAIL_ADDRESS][DOMAIN_NAME]" at bounding box center [792, 261] width 352 height 26
click at [678, 261] on input "[EMAIL_ADDRESS][DOMAIN_NAME]" at bounding box center [792, 261] width 352 height 26
click at [681, 262] on input "[EMAIL_ADDRESS][DOMAIN_NAME]" at bounding box center [792, 261] width 352 height 26
click at [685, 260] on input "[EMAIL_ADDRESS][DOMAIN_NAME]" at bounding box center [792, 261] width 352 height 26
drag, startPoint x: 649, startPoint y: 261, endPoint x: 578, endPoint y: 259, distance: 71.7
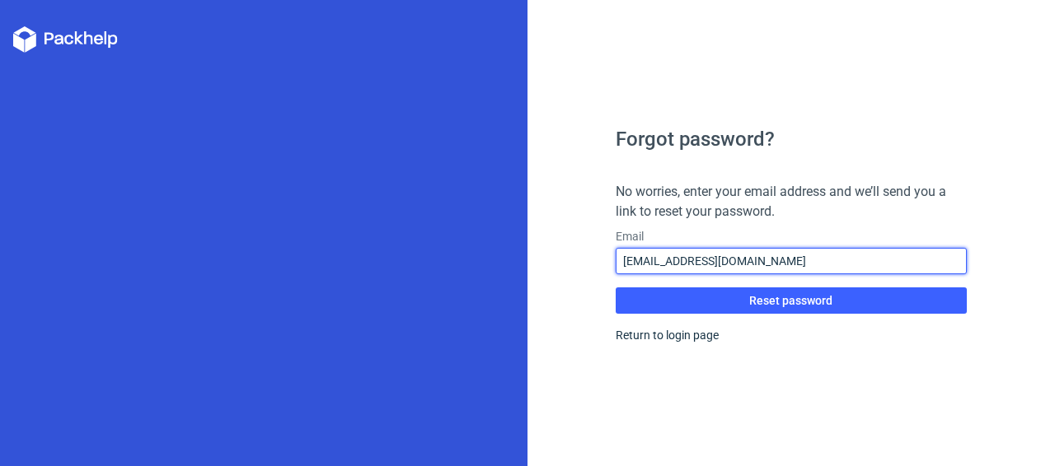
click at [580, 259] on div "Forgot password? No worries, enter your email address and we’ll send you a link…" at bounding box center [790, 233] width 527 height 466
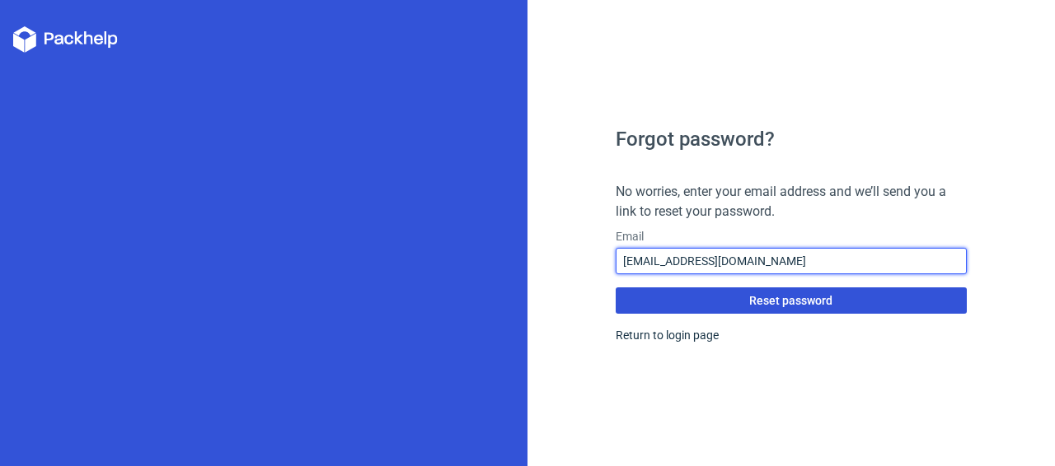
type input "[EMAIL_ADDRESS][DOMAIN_NAME]"
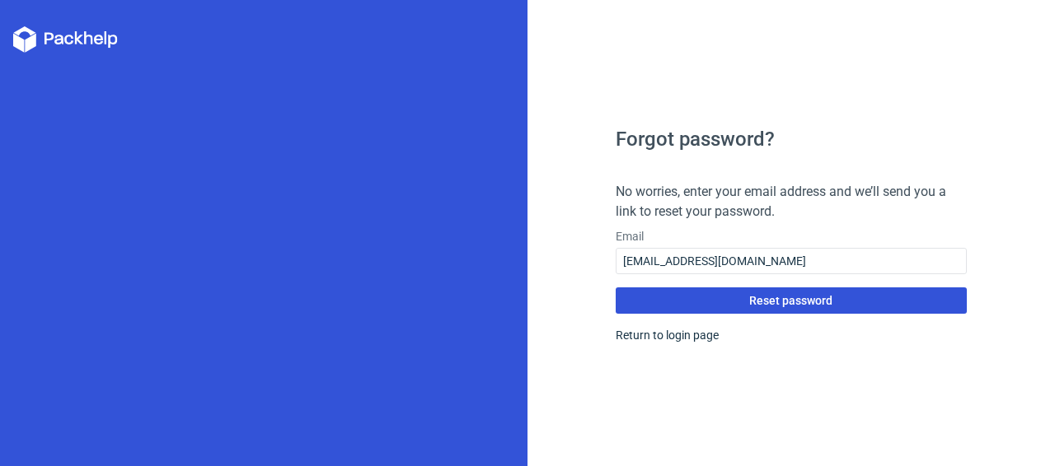
click at [699, 302] on button "Reset password" at bounding box center [792, 301] width 352 height 26
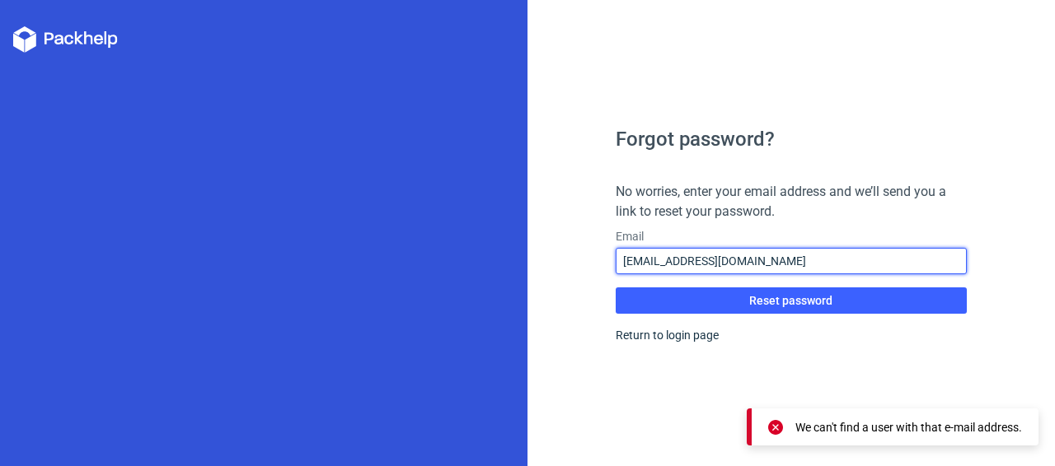
drag, startPoint x: 770, startPoint y: 267, endPoint x: 534, endPoint y: 267, distance: 235.7
click at [541, 267] on div "Forgot password? No worries, enter your email address and we’ll send you a link…" at bounding box center [790, 233] width 527 height 466
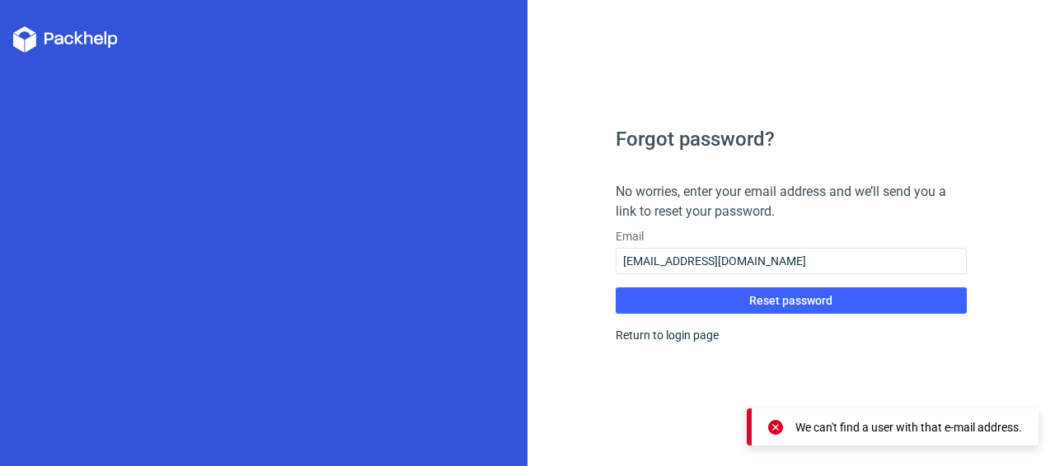
click at [663, 342] on div "Return to login page" at bounding box center [792, 335] width 352 height 16
click at [691, 342] on div "Return to login page" at bounding box center [792, 335] width 352 height 16
click at [691, 329] on link "Return to login page" at bounding box center [667, 335] width 103 height 13
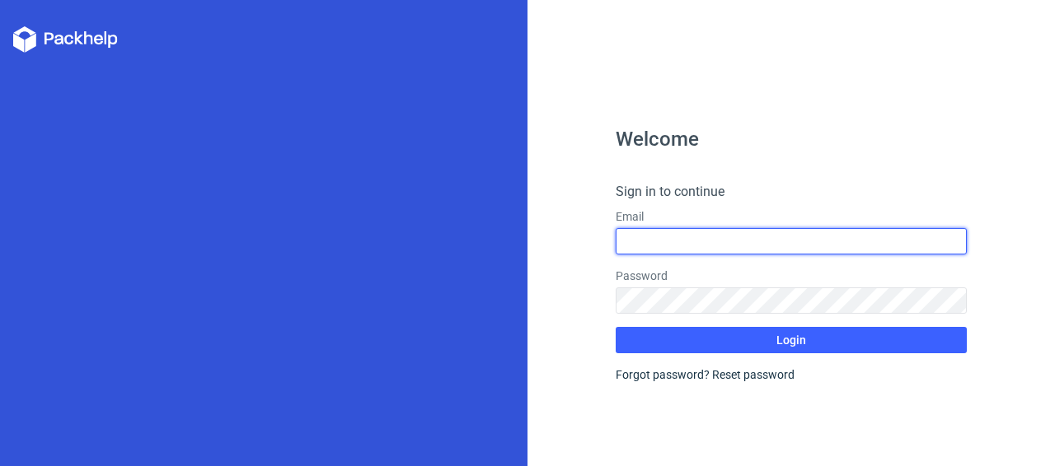
click at [666, 241] on input "text" at bounding box center [792, 241] width 352 height 26
click at [689, 240] on input "[EMAIL_ADDRESS][DOMAIN_NAME]" at bounding box center [792, 241] width 352 height 26
click at [669, 241] on input "[EMAIL_ADDRESS][DOMAIN_NAME]" at bounding box center [792, 241] width 352 height 26
click at [655, 238] on input "[EMAIL_ADDRESS][DOMAIN_NAME]" at bounding box center [792, 241] width 352 height 26
click at [659, 241] on input "[EMAIL_ADDRESS][DOMAIN_NAME]" at bounding box center [792, 241] width 352 height 26
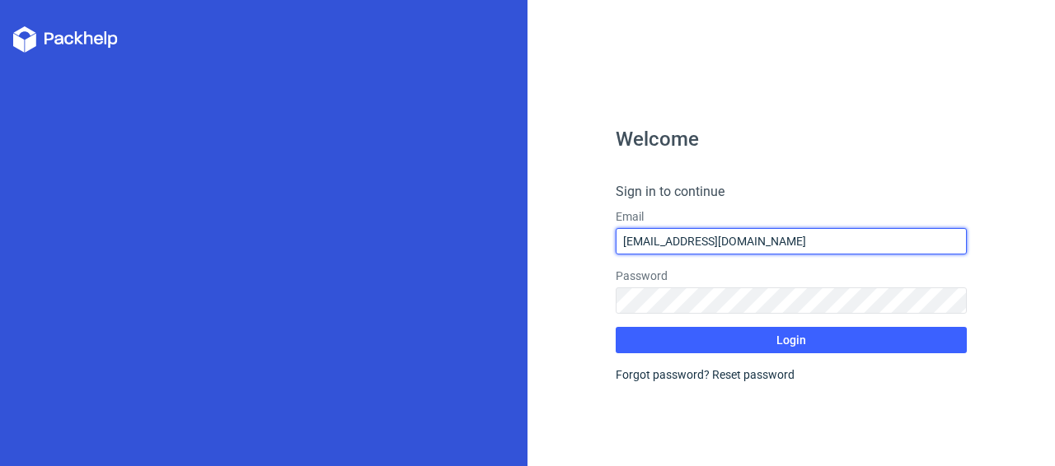
click at [685, 239] on input "[EMAIL_ADDRESS][DOMAIN_NAME]" at bounding box center [792, 241] width 352 height 26
type input "[EMAIL_ADDRESS][DOMAIN_NAME]"
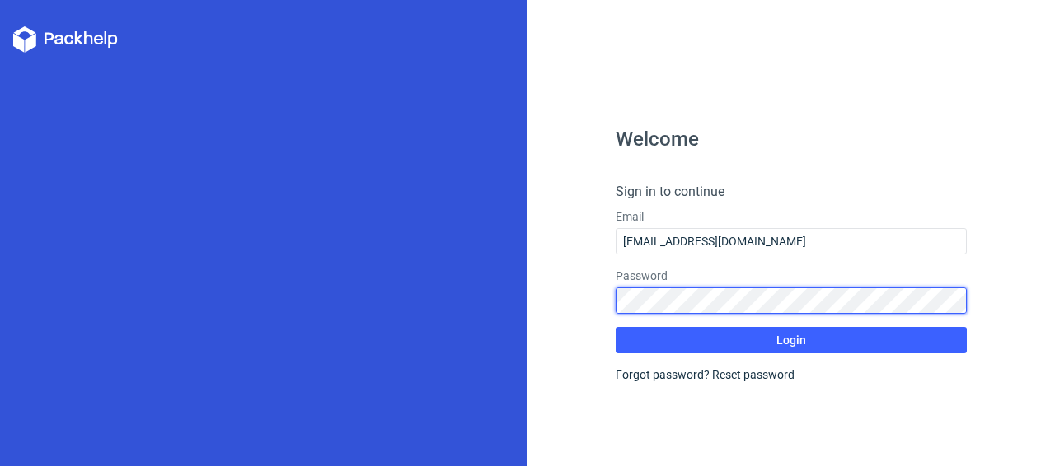
click at [616, 327] on button "Login" at bounding box center [792, 340] width 352 height 26
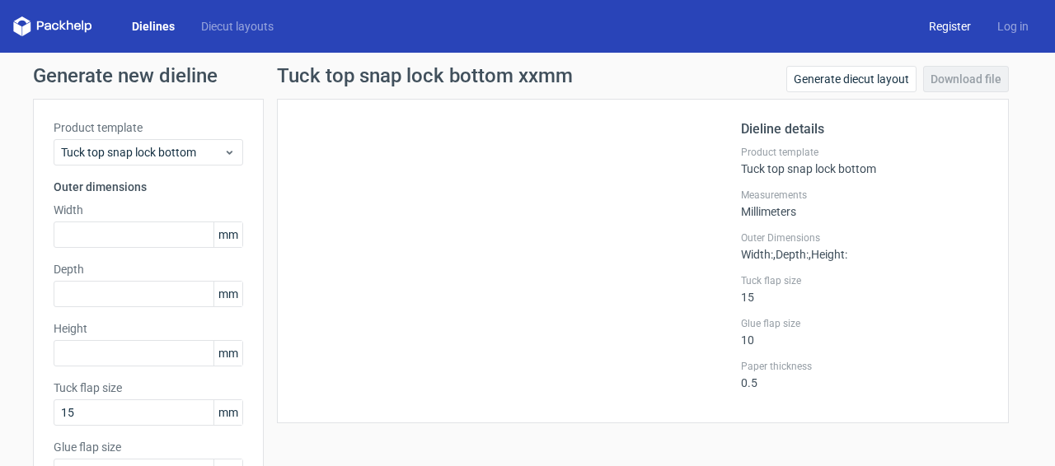
click at [949, 28] on link "Register" at bounding box center [950, 26] width 68 height 16
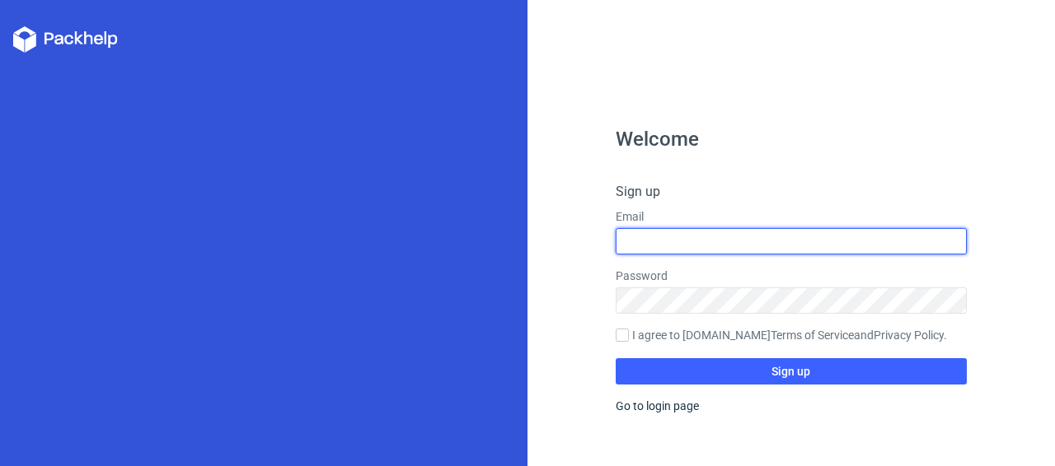
click at [674, 246] on input "text" at bounding box center [792, 241] width 352 height 26
type input "[EMAIL_ADDRESS][DOMAIN_NAME]"
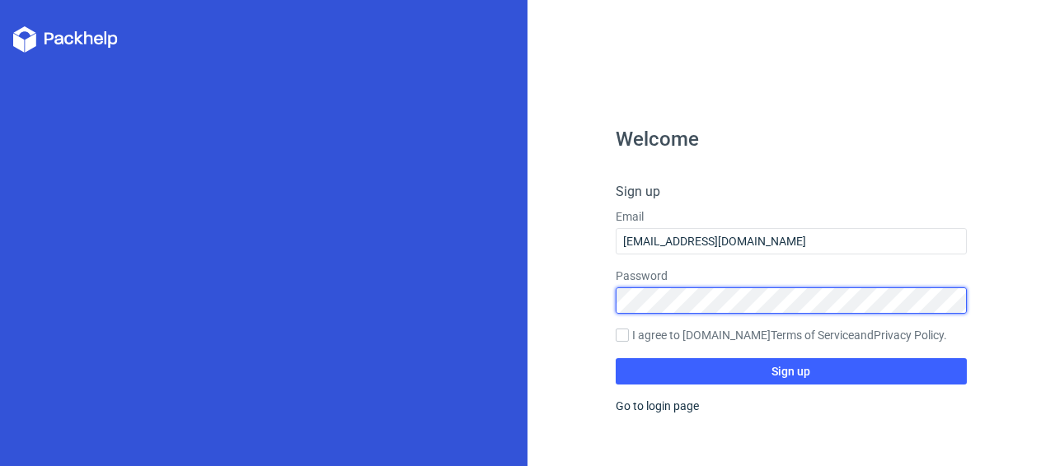
click at [616, 359] on button "Sign up" at bounding box center [792, 372] width 352 height 26
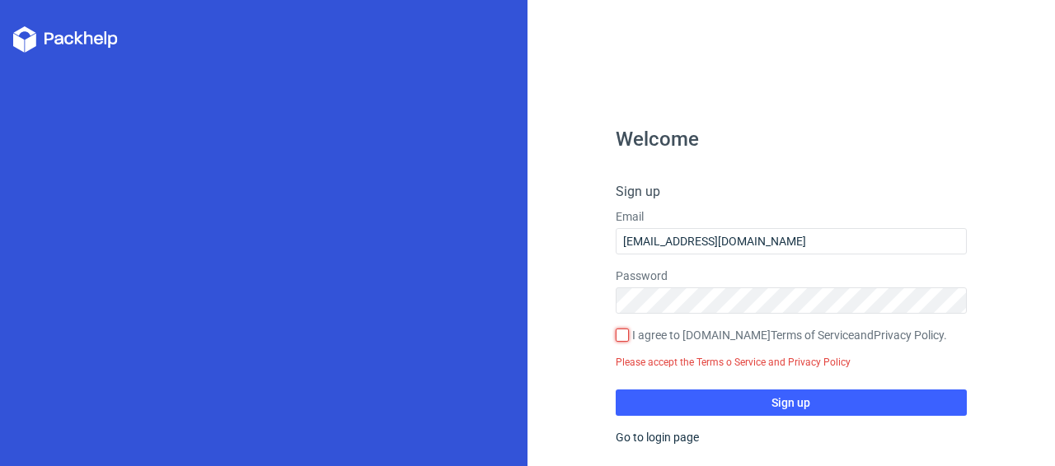
click at [628, 334] on input "I agree to Packhelp.com Terms of Service and Privacy Policy ." at bounding box center [622, 335] width 13 height 13
checkbox input "true"
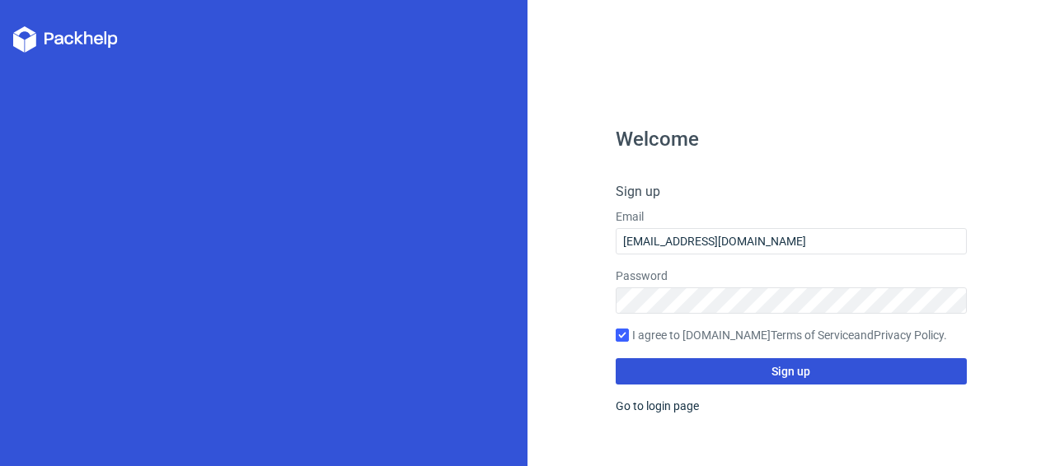
click at [688, 372] on button "Sign up" at bounding box center [792, 372] width 352 height 26
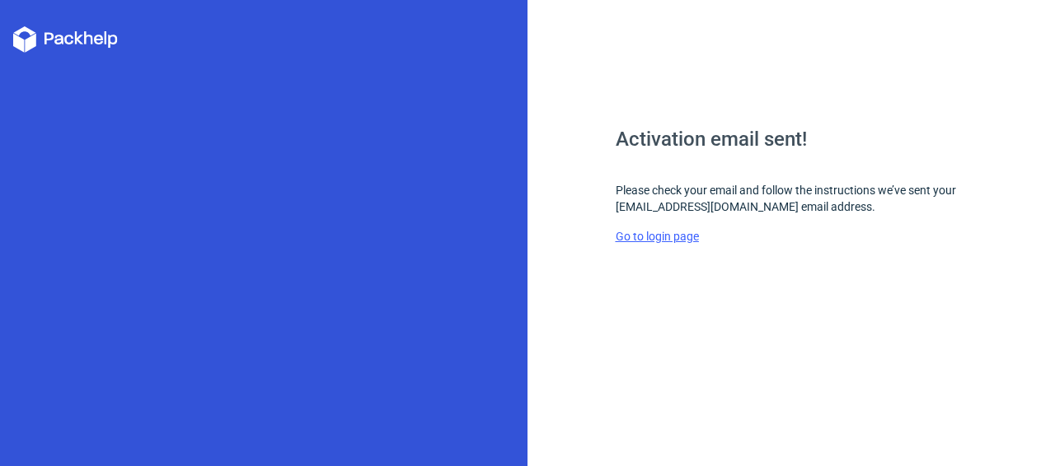
click at [672, 235] on link "Go to login page" at bounding box center [657, 236] width 83 height 13
